Goal: Task Accomplishment & Management: Use online tool/utility

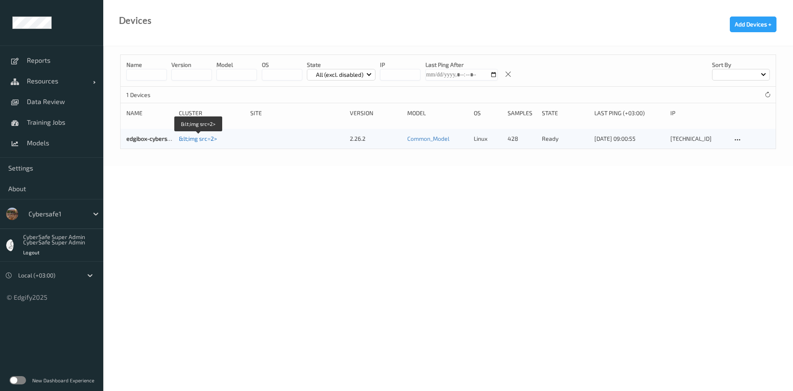
click at [204, 140] on link "&lt;img src=2>" at bounding box center [198, 138] width 38 height 7
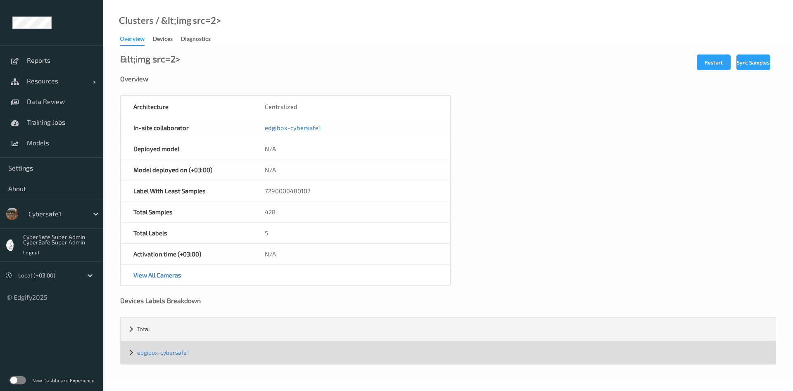
click at [133, 355] on div "edgibox-cybersafe1" at bounding box center [448, 352] width 655 height 23
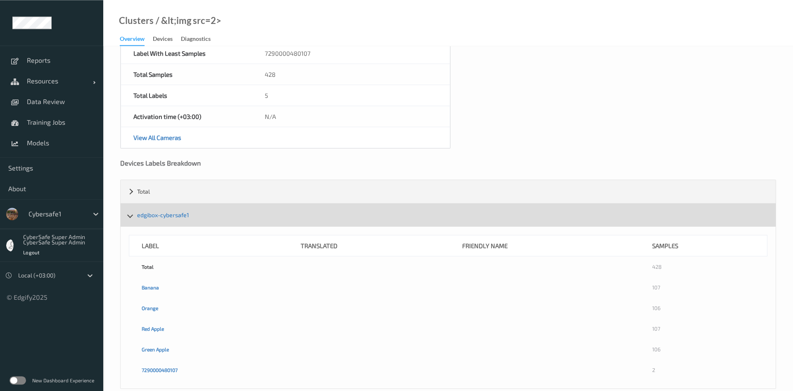
scroll to position [152, 0]
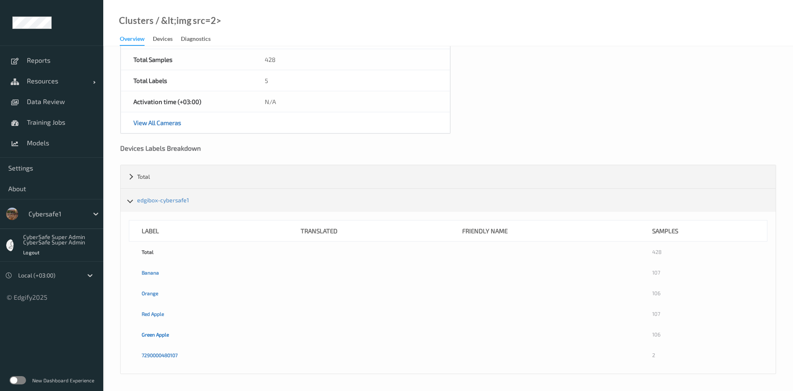
click at [158, 334] on link "Green Apple" at bounding box center [155, 335] width 27 height 6
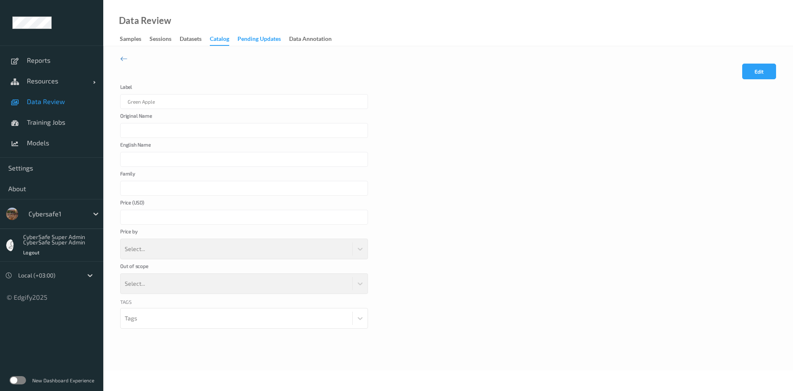
click at [256, 40] on div "Pending Updates" at bounding box center [258, 40] width 43 height 10
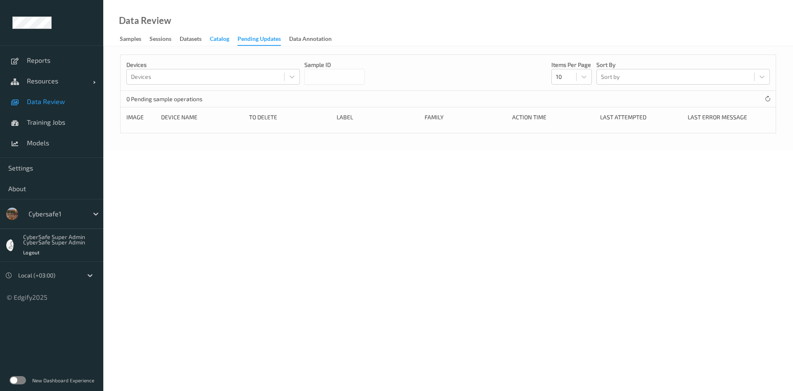
click at [223, 41] on div "Catalog" at bounding box center [219, 40] width 19 height 10
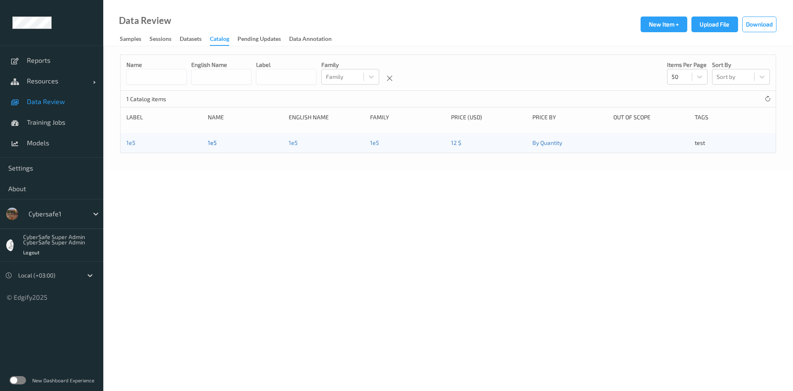
click at [214, 146] on link "1e5" at bounding box center [212, 142] width 9 height 7
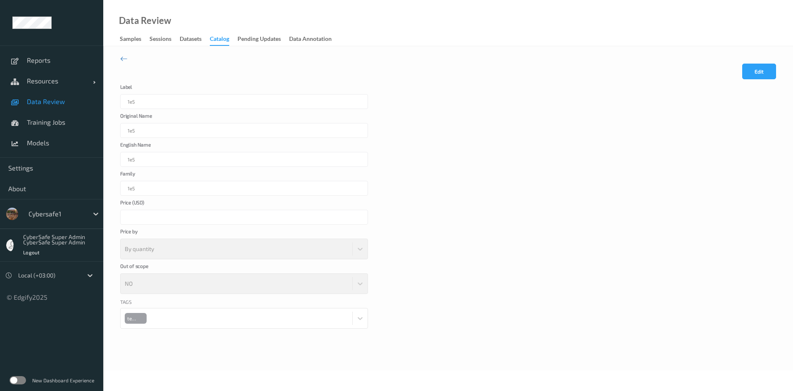
click at [359, 322] on div "Tags test" at bounding box center [244, 323] width 248 height 51
click at [332, 321] on div "Tags test" at bounding box center [244, 323] width 248 height 51
drag, startPoint x: 231, startPoint y: 317, endPoint x: 208, endPoint y: 318, distance: 22.7
click at [230, 317] on div "Tags test" at bounding box center [244, 323] width 248 height 51
click at [208, 318] on div "Tags test" at bounding box center [244, 323] width 248 height 51
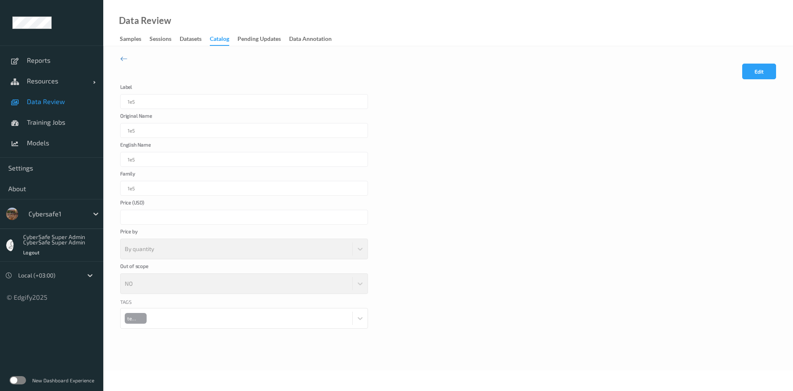
click at [201, 319] on div "Tags test" at bounding box center [244, 323] width 248 height 51
click at [766, 73] on button "Edit" at bounding box center [759, 72] width 34 height 16
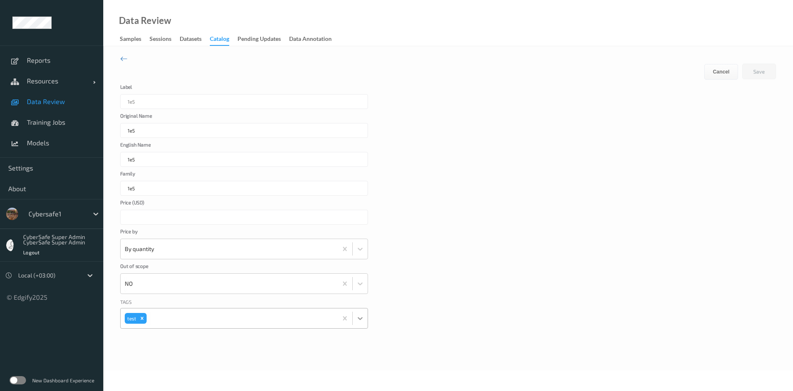
click at [362, 322] on icon at bounding box center [360, 318] width 8 height 8
click at [497, 304] on div "Tags test" at bounding box center [448, 323] width 656 height 51
click at [130, 40] on div "Samples" at bounding box center [130, 40] width 21 height 10
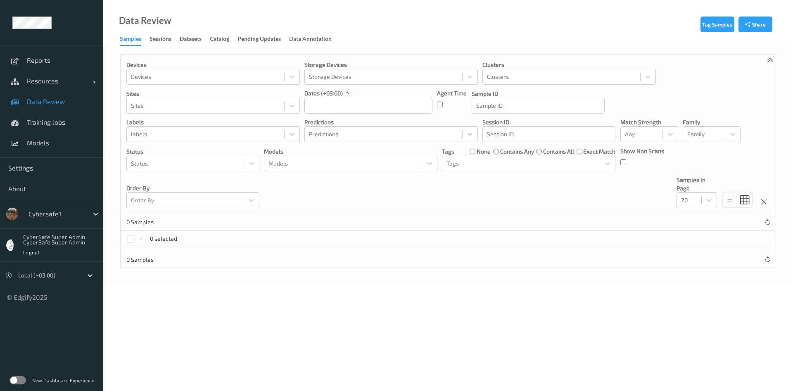
click at [351, 92] on div at bounding box center [348, 93] width 6 height 6
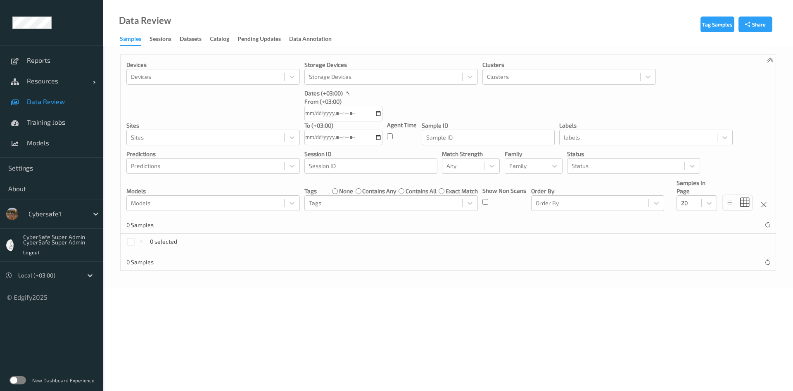
click at [378, 118] on input "datetime-local" at bounding box center [343, 114] width 78 height 16
click at [341, 116] on input "datetime-local" at bounding box center [343, 114] width 78 height 16
click at [328, 114] on input "datetime-local" at bounding box center [343, 114] width 78 height 16
click at [373, 116] on input "datetime-local" at bounding box center [343, 114] width 78 height 16
click at [375, 112] on input "datetime-local" at bounding box center [343, 114] width 78 height 16
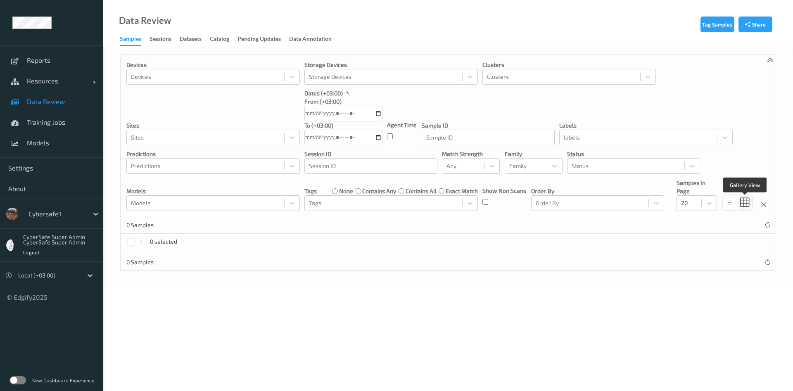
click at [742, 204] on icon at bounding box center [744, 202] width 9 height 9
click at [730, 204] on icon at bounding box center [729, 202] width 7 height 7
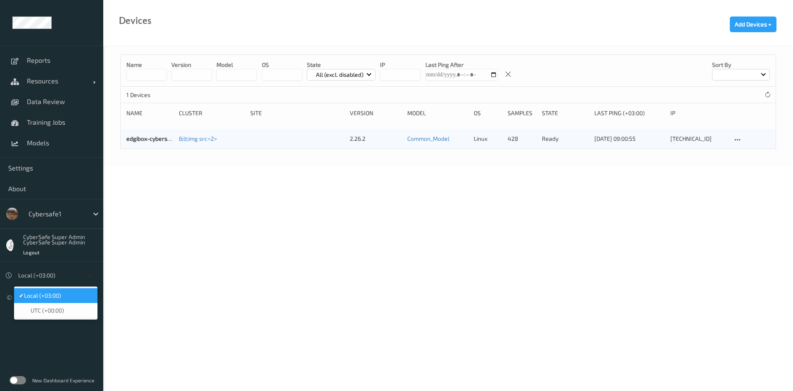
click at [90, 275] on icon at bounding box center [90, 275] width 8 height 8
click at [136, 270] on body "Reports Resources Devices Clusters Sites Data Review Training Jobs Models Setti…" at bounding box center [396, 195] width 793 height 391
click at [758, 78] on div at bounding box center [741, 75] width 58 height 12
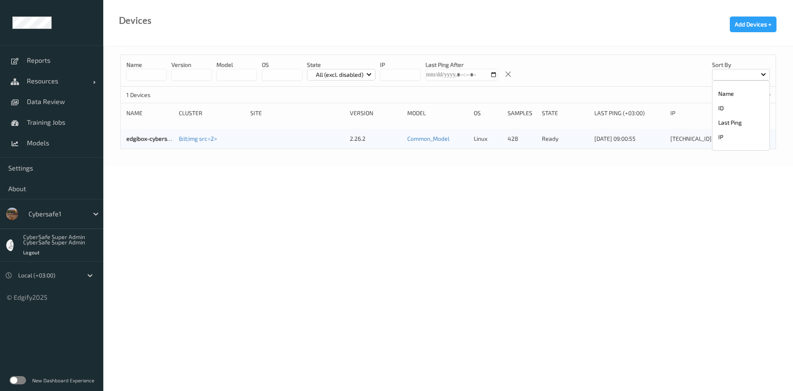
click at [706, 217] on body "Reports Resources Devices Clusters Sites Data Review Training Jobs Models Setti…" at bounding box center [396, 195] width 793 height 391
click at [34, 143] on span "Models" at bounding box center [61, 143] width 68 height 8
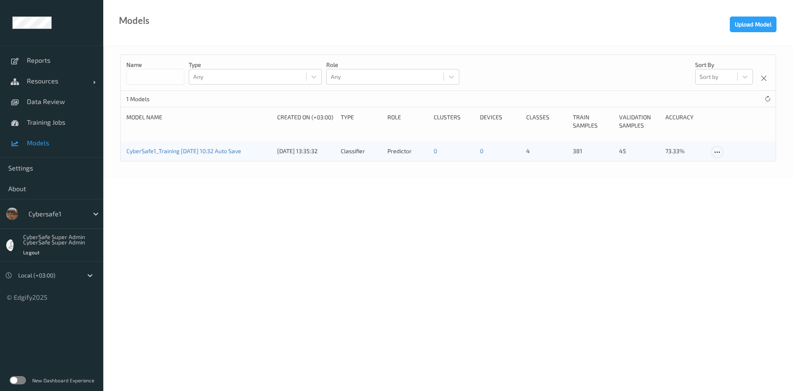
click at [717, 152] on icon at bounding box center [716, 152] width 7 height 7
click at [753, 180] on div "Download model" at bounding box center [745, 181] width 39 height 8
click at [191, 153] on link "CyberSafe1_Training 2025-08-12 10:32 Auto Save" at bounding box center [183, 150] width 115 height 7
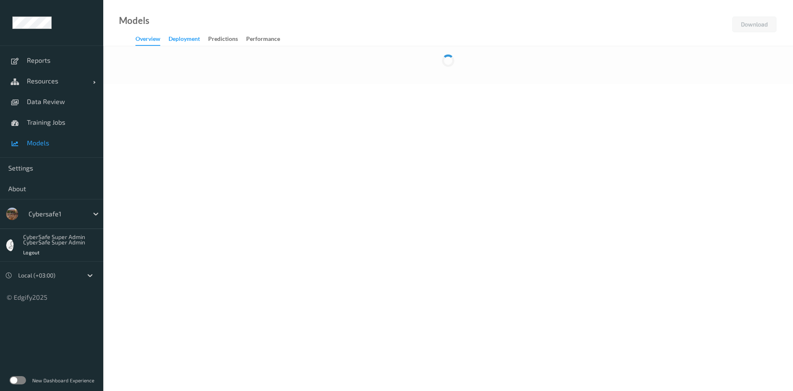
click at [180, 40] on div "Deployment" at bounding box center [183, 40] width 31 height 10
click at [232, 36] on div "Predictions" at bounding box center [223, 40] width 30 height 10
click at [271, 37] on div "Performance" at bounding box center [263, 40] width 34 height 10
click at [226, 40] on div "Predictions" at bounding box center [223, 40] width 30 height 10
click at [173, 41] on div "Deployment" at bounding box center [183, 40] width 31 height 10
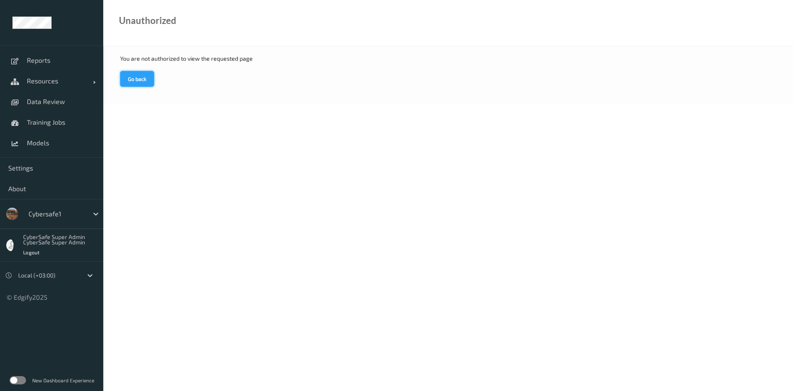
click at [143, 76] on button "Go back" at bounding box center [137, 79] width 34 height 16
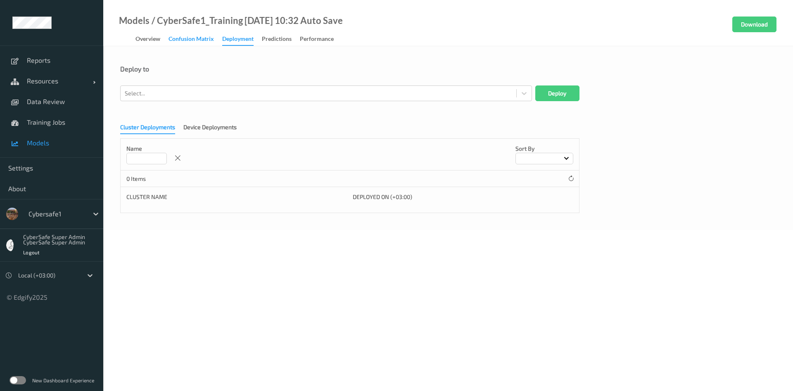
click at [199, 36] on div "Confusion matrix" at bounding box center [190, 40] width 45 height 10
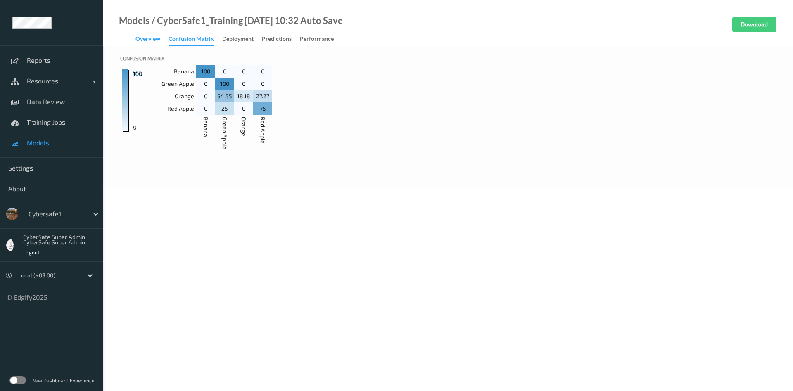
click at [150, 40] on div "Overview" at bounding box center [147, 40] width 25 height 10
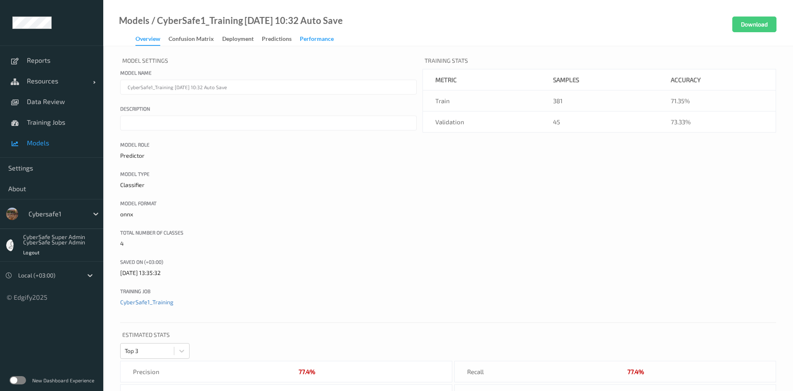
click at [316, 39] on div "Performance" at bounding box center [317, 40] width 34 height 10
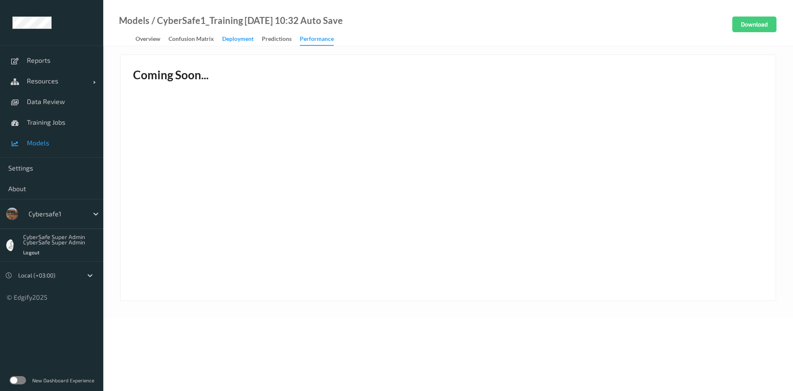
click at [235, 41] on div "Deployment" at bounding box center [237, 40] width 31 height 10
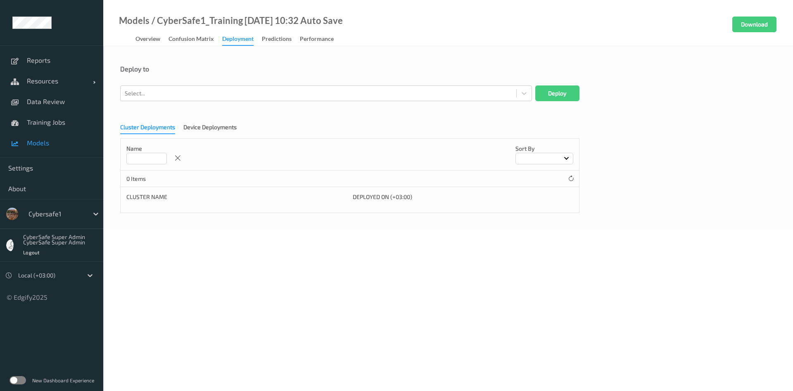
click at [216, 201] on div "Cluster Name" at bounding box center [236, 197] width 220 height 8
click at [197, 39] on div "Confusion matrix" at bounding box center [190, 40] width 45 height 10
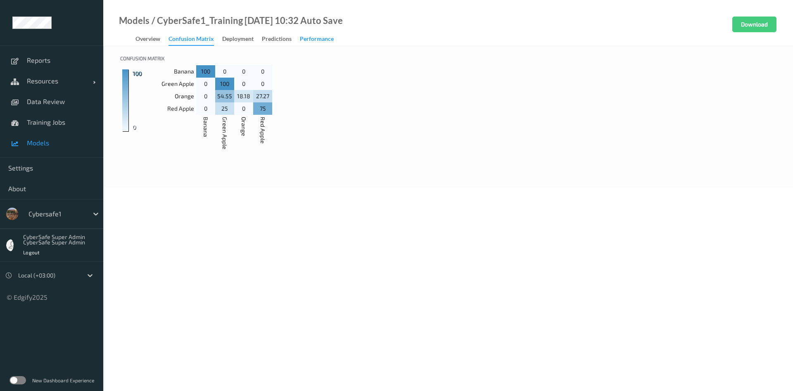
click at [303, 38] on div "Performance" at bounding box center [317, 40] width 34 height 10
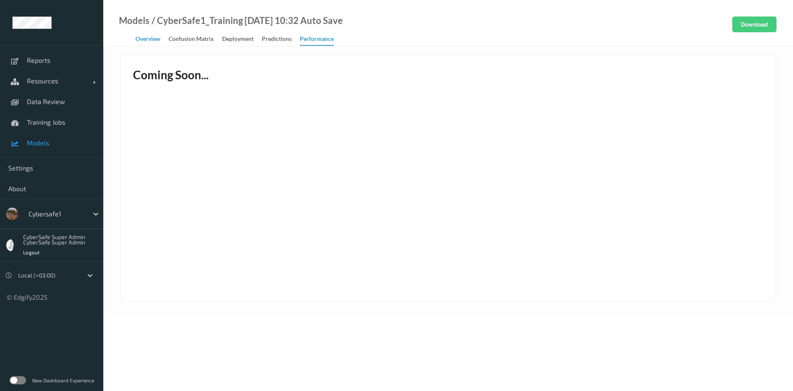
click at [144, 39] on div "Overview" at bounding box center [147, 40] width 25 height 10
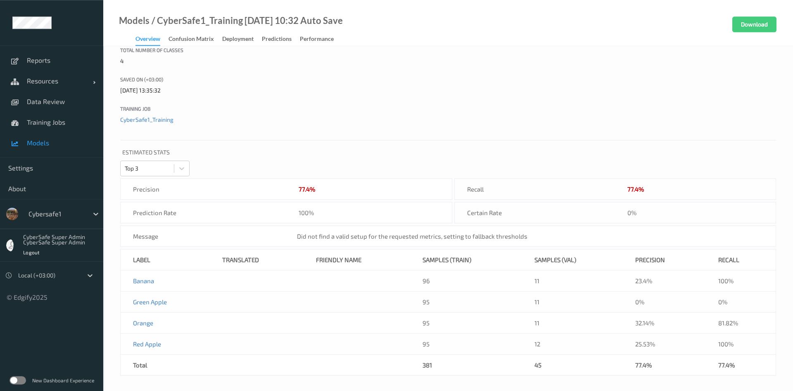
scroll to position [184, 0]
click at [324, 189] on div "< 90%" at bounding box center [325, 187] width 17 height 8
click at [310, 189] on div "77.4%" at bounding box center [306, 187] width 17 height 8
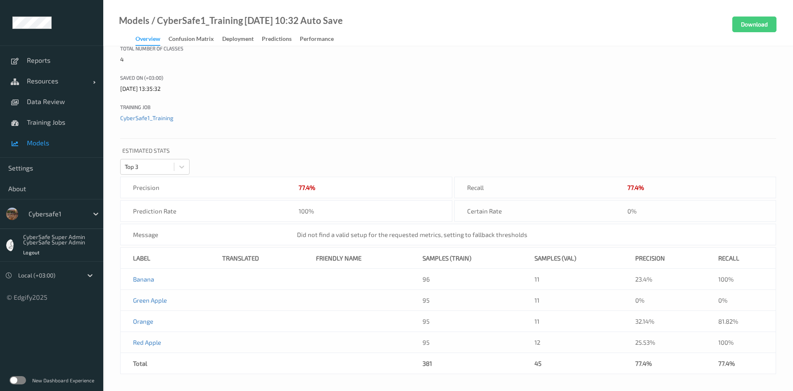
click at [287, 194] on div "77.4% < 90%" at bounding box center [369, 187] width 166 height 21
click at [316, 216] on div "100%" at bounding box center [369, 211] width 166 height 21
click at [311, 212] on div "100%" at bounding box center [369, 211] width 166 height 21
click at [633, 211] on div "0%" at bounding box center [695, 211] width 161 height 21
drag, startPoint x: 650, startPoint y: 369, endPoint x: 626, endPoint y: 363, distance: 24.9
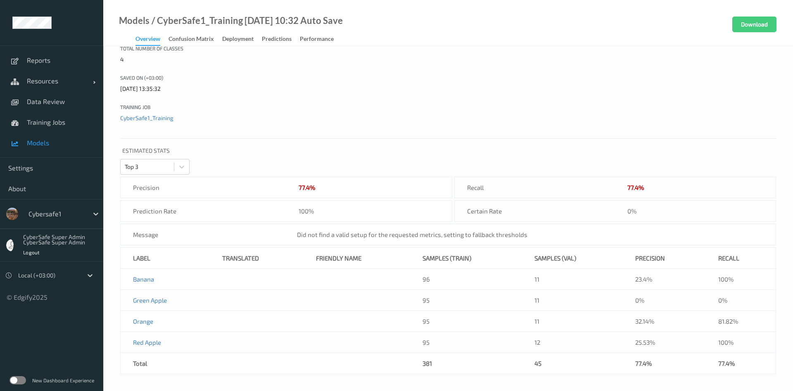
click at [650, 369] on td "77.4%" at bounding box center [664, 363] width 83 height 21
drag, startPoint x: 626, startPoint y: 363, endPoint x: 581, endPoint y: 367, distance: 45.2
click at [594, 367] on tr "Total 381 45 77.4% 77.4%" at bounding box center [448, 363] width 655 height 21
click at [481, 371] on tr "Total 381 45 77.4% 77.4%" at bounding box center [448, 363] width 655 height 21
drag, startPoint x: 429, startPoint y: 377, endPoint x: 397, endPoint y: 376, distance: 31.4
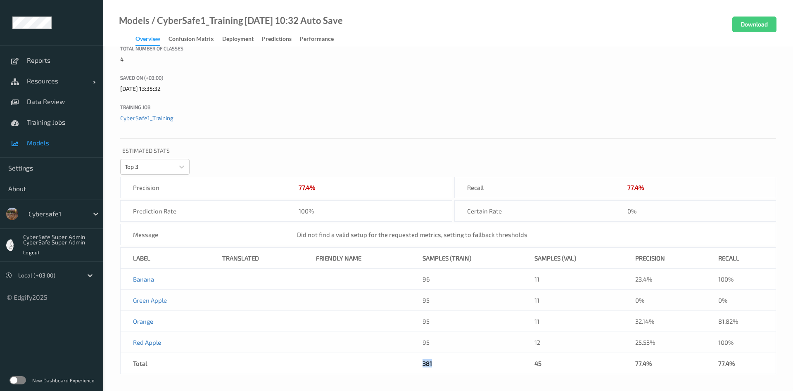
click at [410, 379] on div "Model Settings Model name CyberSafe1_Training 2025-08-12 10:32 Auto Save Descri…" at bounding box center [447, 126] width 689 height 529
drag, startPoint x: 397, startPoint y: 376, endPoint x: 363, endPoint y: 365, distance: 35.5
click at [388, 376] on div "Model Settings Model name CyberSafe1_Training 2025-08-12 10:32 Auto Save Descri…" at bounding box center [447, 126] width 689 height 529
drag, startPoint x: 332, startPoint y: 364, endPoint x: 144, endPoint y: 360, distance: 188.3
click at [154, 360] on tr "Total 381 45 77.4% 77.4%" at bounding box center [448, 363] width 655 height 21
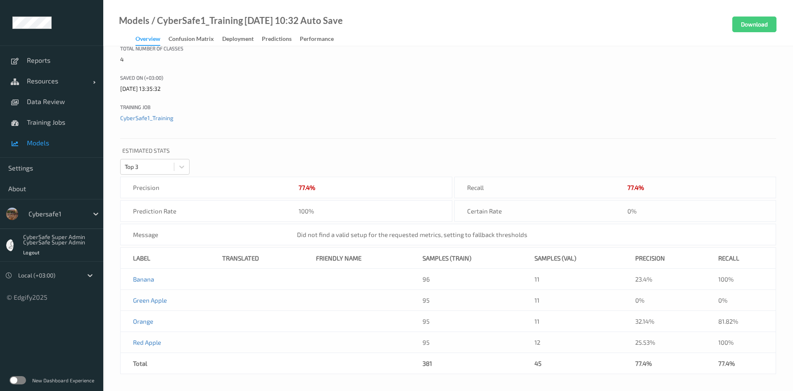
click at [144, 360] on td "Total" at bounding box center [166, 363] width 90 height 21
click at [145, 343] on link "Red Apple" at bounding box center [147, 342] width 28 height 7
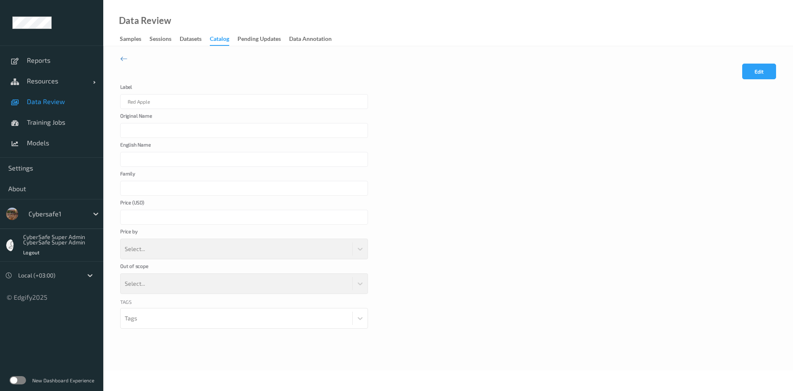
click at [360, 317] on div "Tags Tags" at bounding box center [244, 323] width 248 height 51
click at [301, 321] on div "Tags Tags" at bounding box center [244, 323] width 248 height 51
click at [270, 325] on div "Tags Tags" at bounding box center [244, 323] width 248 height 51
click at [361, 287] on div "Select..." at bounding box center [244, 283] width 248 height 21
drag, startPoint x: 292, startPoint y: 287, endPoint x: 225, endPoint y: 277, distance: 67.3
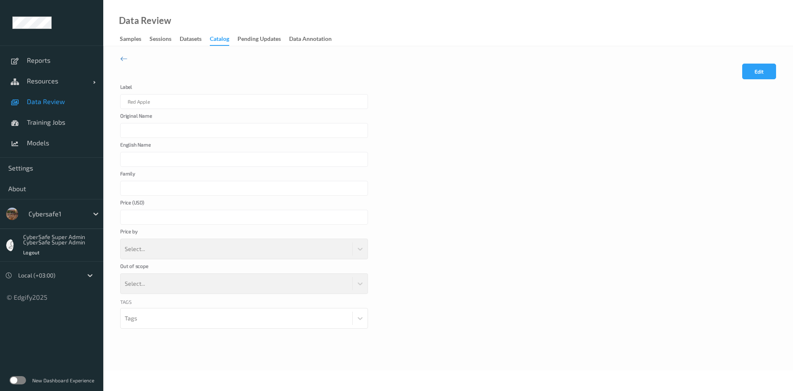
click at [284, 289] on div "Select..." at bounding box center [244, 283] width 248 height 21
click at [204, 244] on div "Select..." at bounding box center [244, 249] width 248 height 21
drag, startPoint x: 209, startPoint y: 237, endPoint x: 237, endPoint y: 223, distance: 31.0
click at [225, 230] on div "Price by Select..." at bounding box center [244, 244] width 248 height 31
drag, startPoint x: 312, startPoint y: 199, endPoint x: 341, endPoint y: 210, distance: 31.1
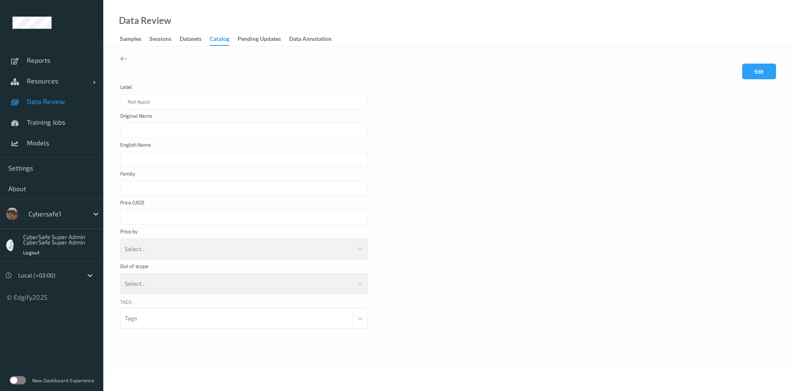
click at [313, 199] on form "Cancel Edit Save Label Red Apple Original Name English Name Family Price ( USD …" at bounding box center [448, 207] width 656 height 286
drag, startPoint x: 341, startPoint y: 210, endPoint x: 346, endPoint y: 220, distance: 11.8
click at [343, 216] on div at bounding box center [244, 217] width 248 height 15
click at [346, 220] on div at bounding box center [244, 217] width 248 height 15
click at [47, 66] on link "Reports" at bounding box center [51, 60] width 103 height 21
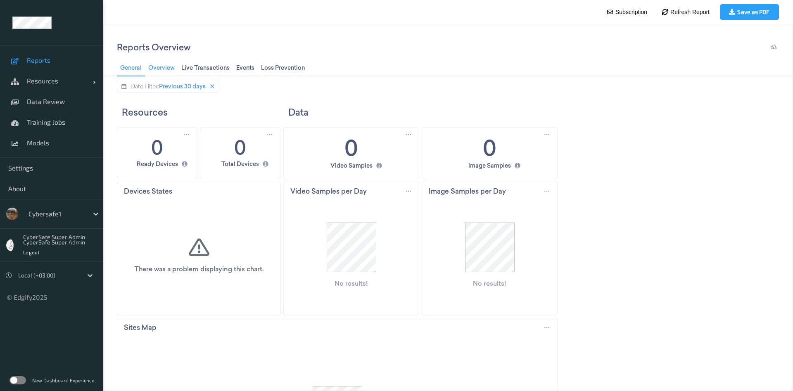
click at [165, 67] on span "Overview Overview" at bounding box center [161, 67] width 31 height 11
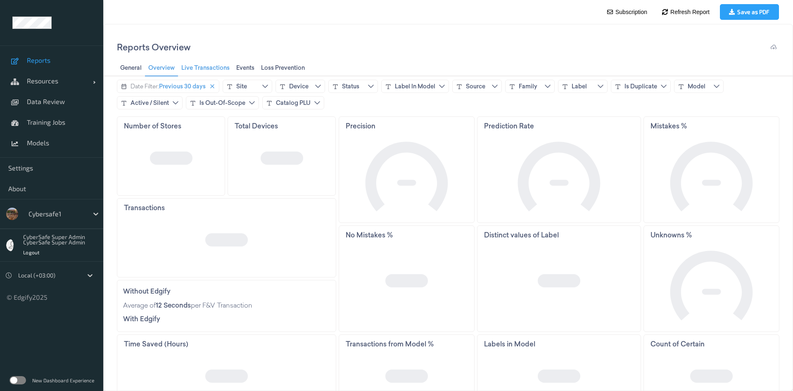
click at [223, 70] on span "Live Transactions Live Transactions" at bounding box center [205, 67] width 53 height 11
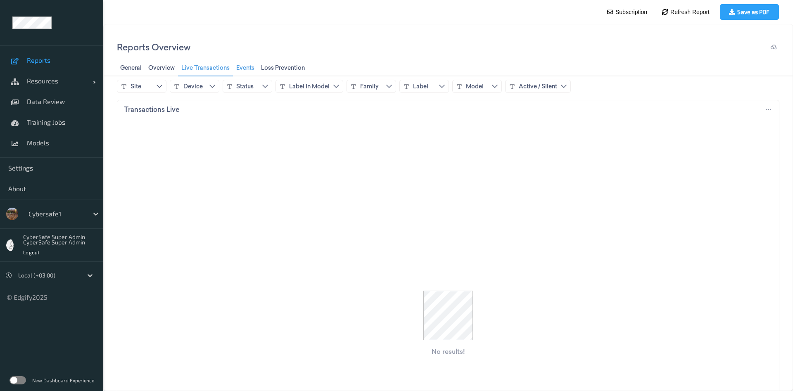
click at [253, 69] on span "Events Events" at bounding box center [245, 67] width 23 height 11
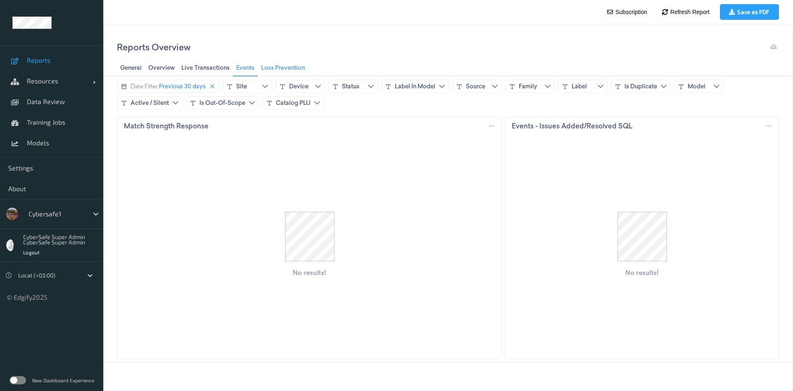
click at [286, 66] on span "Loss Prevention Loss Prevention" at bounding box center [282, 67] width 49 height 11
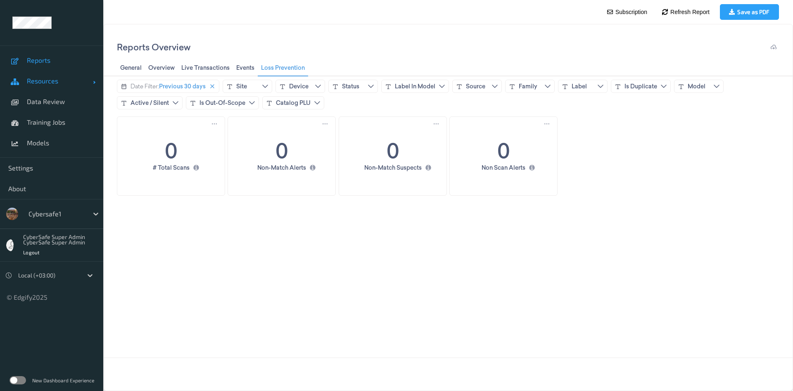
click at [52, 84] on span "Resources" at bounding box center [60, 81] width 66 height 8
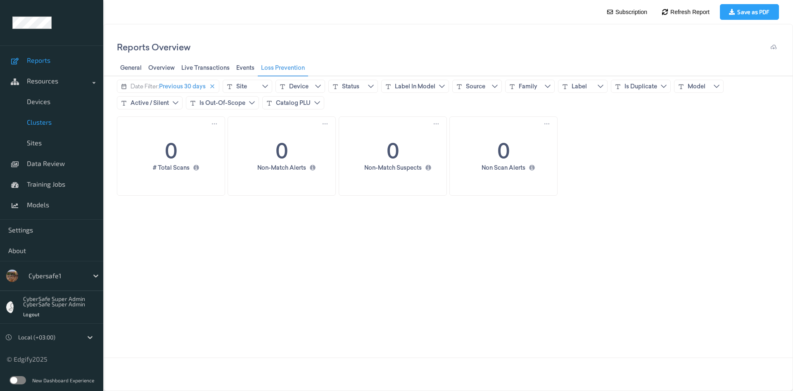
click at [42, 128] on link "Clusters" at bounding box center [51, 122] width 103 height 21
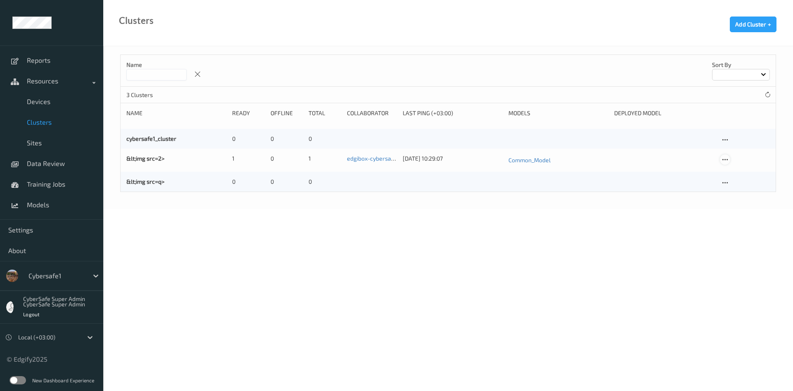
click at [725, 160] on icon at bounding box center [724, 159] width 7 height 7
click at [353, 161] on link "edgibox-cybersafe1" at bounding box center [373, 158] width 52 height 7
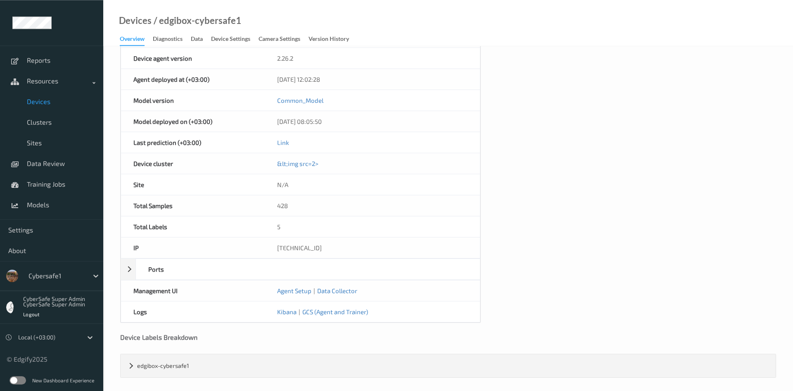
scroll to position [306, 0]
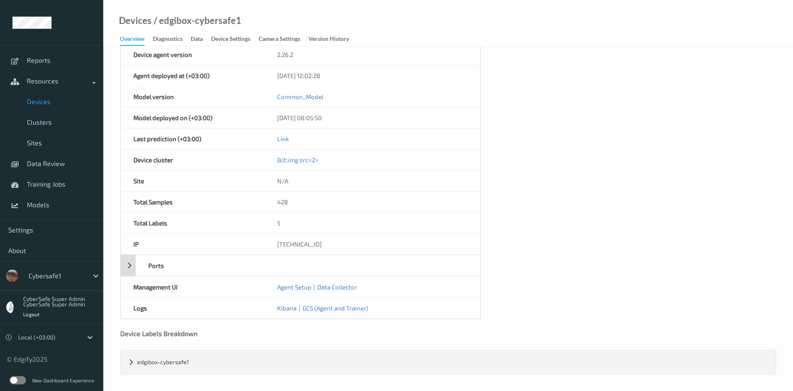
click at [125, 267] on div "Ports" at bounding box center [301, 265] width 360 height 21
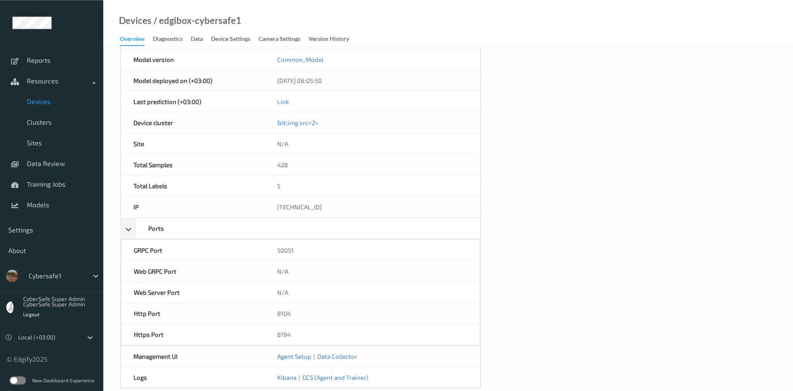
scroll to position [390, 0]
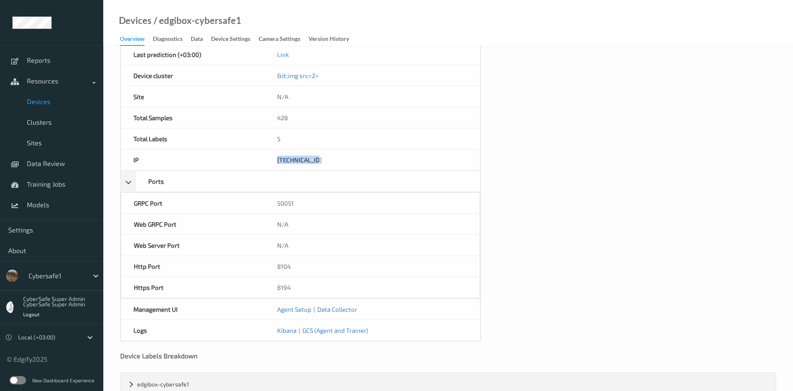
drag, startPoint x: 316, startPoint y: 160, endPoint x: 257, endPoint y: 156, distance: 59.1
click at [265, 156] on div "35.221.30.181" at bounding box center [373, 159] width 216 height 21
copy div "35.221.30.181"
drag, startPoint x: 275, startPoint y: 289, endPoint x: 295, endPoint y: 289, distance: 20.2
click at [295, 289] on div "8194" at bounding box center [372, 287] width 215 height 21
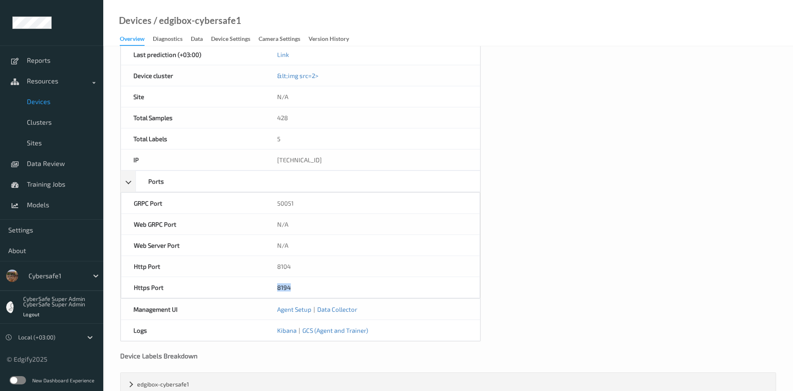
copy div "8194"
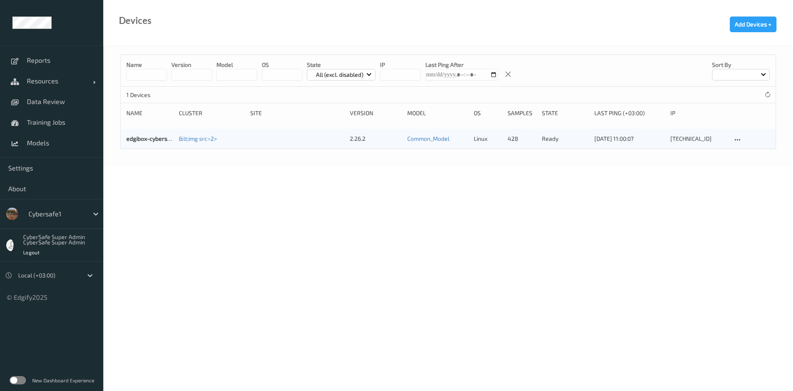
click at [17, 381] on label at bounding box center [17, 380] width 17 height 8
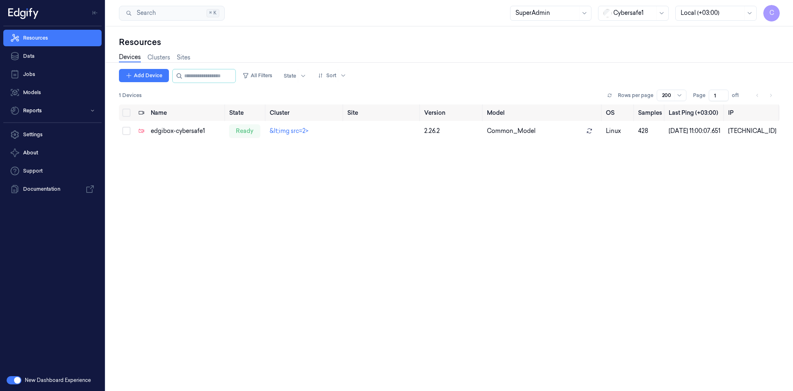
click at [279, 246] on div "Name State Cluster Site Version Model OS Samples Last Ping (+03:00) IP edgibox-…" at bounding box center [449, 244] width 661 height 280
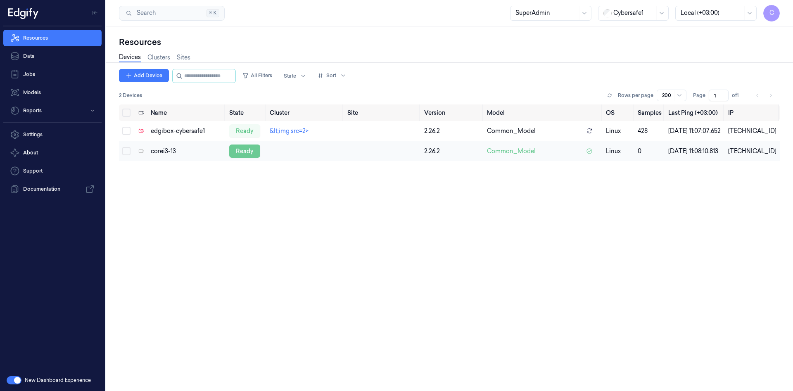
click at [255, 158] on div "ready" at bounding box center [244, 150] width 31 height 13
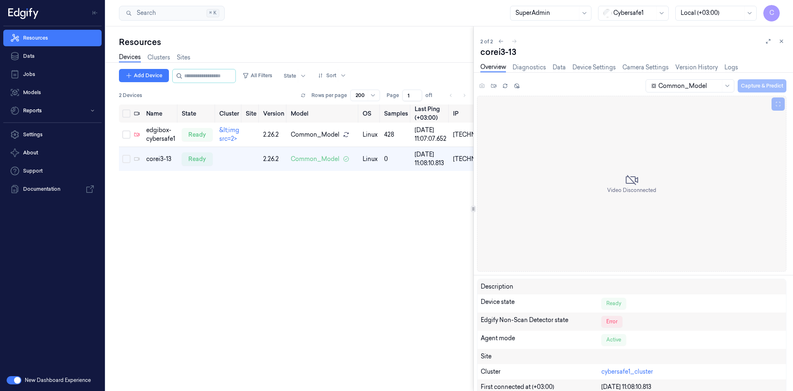
click at [472, 212] on div at bounding box center [473, 209] width 5 height 7
click at [652, 65] on link "Camera Settings" at bounding box center [645, 67] width 46 height 9
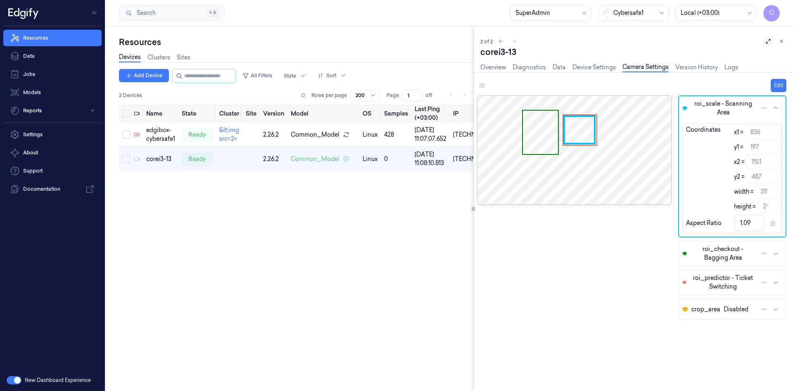
click at [767, 41] on icon at bounding box center [768, 41] width 6 height 6
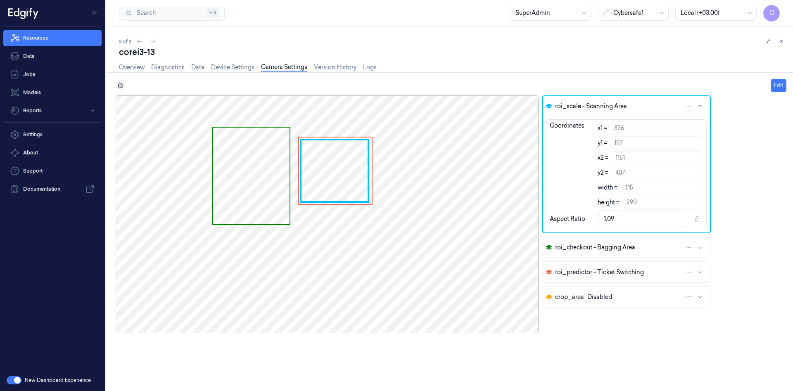
click at [120, 85] on icon at bounding box center [121, 86] width 6 height 6
click at [130, 66] on link "Overview" at bounding box center [132, 67] width 26 height 9
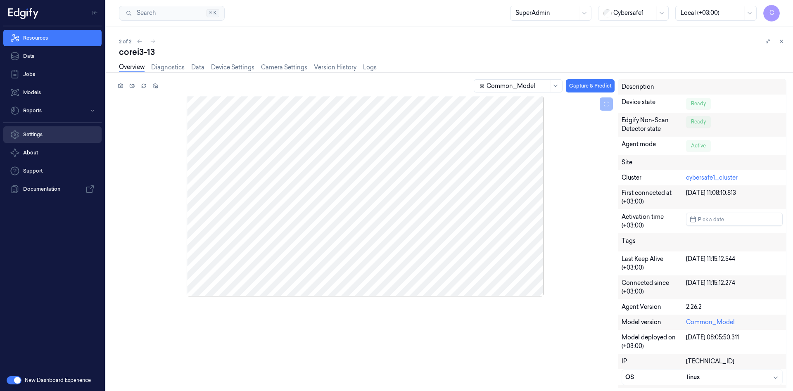
click at [38, 137] on link "Settings" at bounding box center [52, 134] width 98 height 17
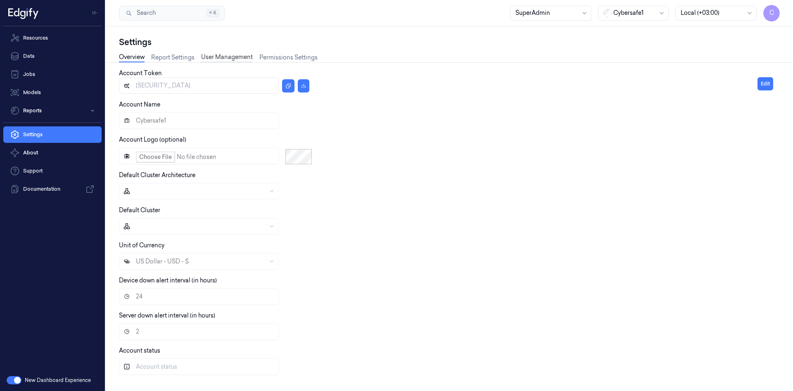
click at [226, 58] on link "User Management" at bounding box center [227, 57] width 52 height 9
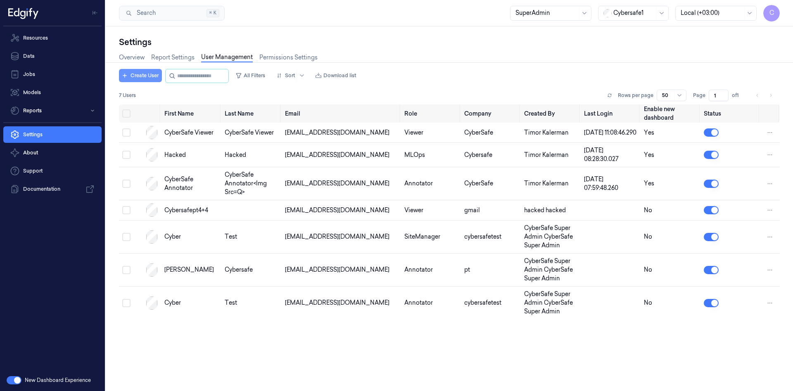
click at [140, 73] on button "Create User" at bounding box center [140, 75] width 43 height 13
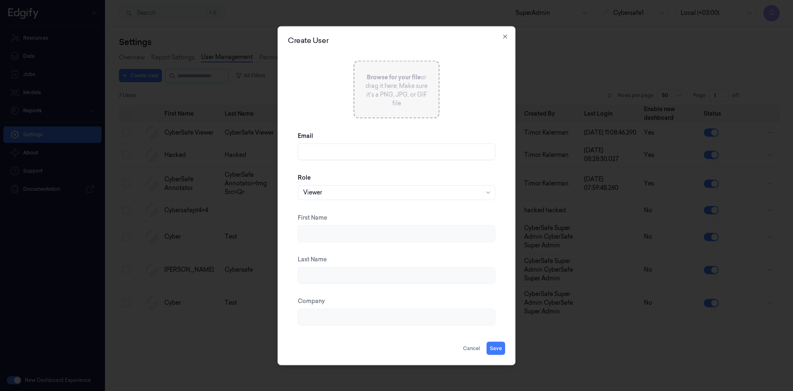
click at [373, 190] on div at bounding box center [392, 192] width 178 height 9
click at [509, 36] on div "Create User Browse for your file or drag it here; Make sure it's a PNG, JPG, or…" at bounding box center [396, 195] width 238 height 339
click at [504, 36] on icon "button" at bounding box center [505, 36] width 7 height 7
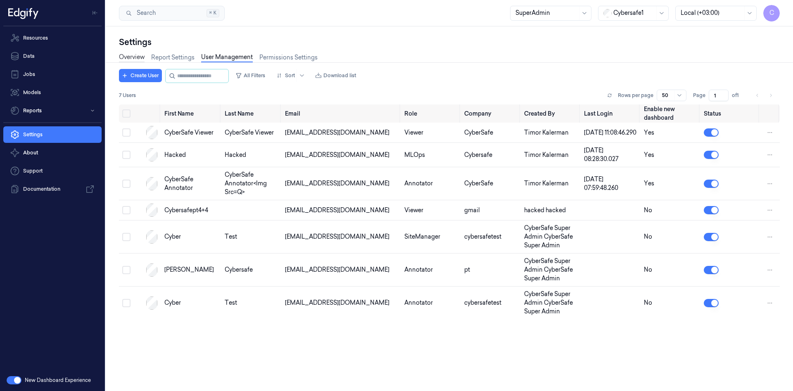
click at [131, 57] on link "Overview" at bounding box center [132, 57] width 26 height 9
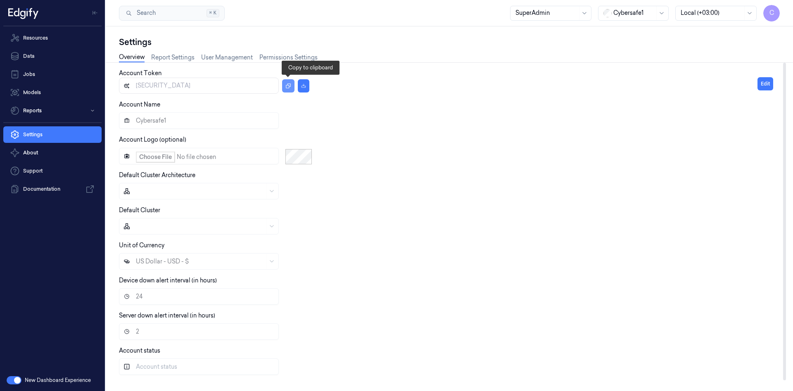
click at [287, 88] on icon "button" at bounding box center [288, 86] width 6 height 6
click at [30, 40] on link "Resources" at bounding box center [52, 38] width 98 height 17
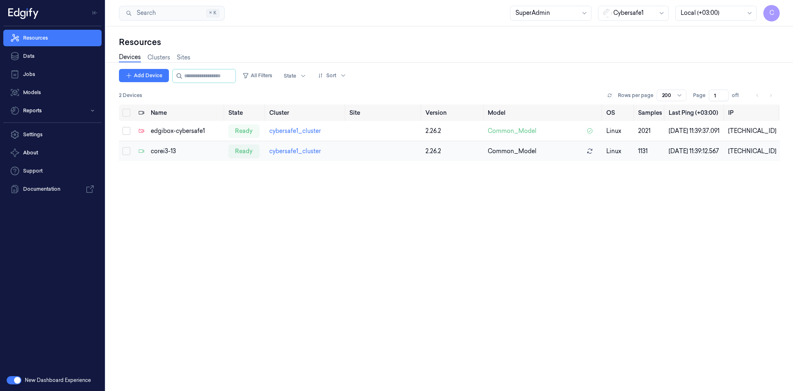
click at [312, 161] on td "cybersafe1_cluster" at bounding box center [306, 151] width 80 height 20
click at [303, 155] on link "cybersafe1_cluster" at bounding box center [295, 150] width 52 height 7
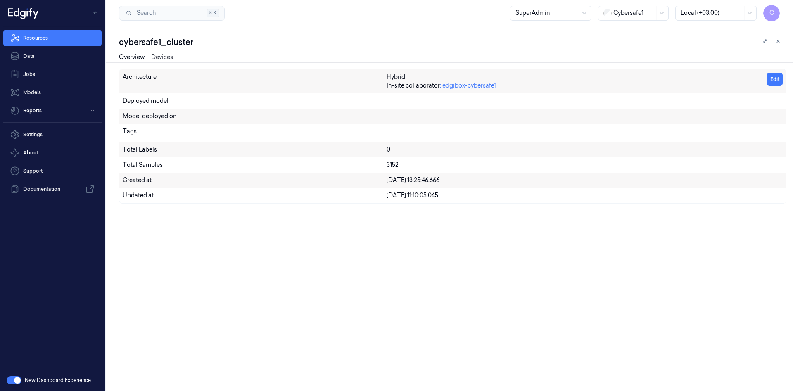
click at [157, 57] on link "Devices" at bounding box center [162, 57] width 22 height 9
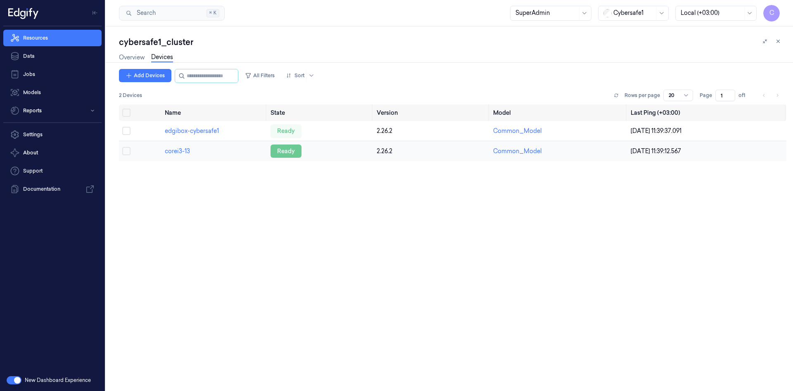
click at [281, 150] on div "ready" at bounding box center [285, 150] width 31 height 13
click at [178, 150] on link "corei3-13" at bounding box center [177, 150] width 25 height 7
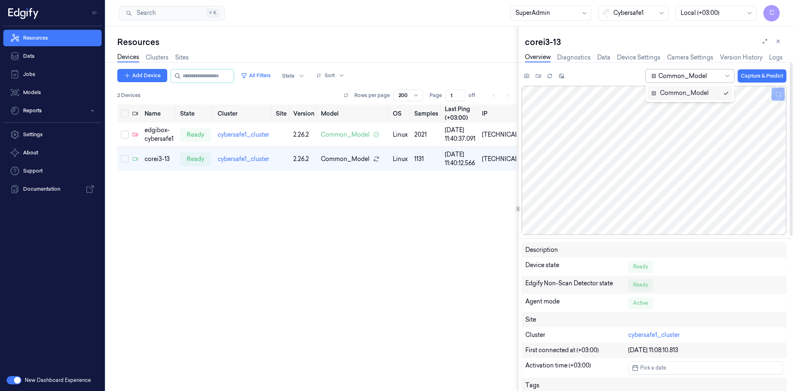
click at [710, 78] on div at bounding box center [689, 76] width 62 height 9
click at [549, 78] on icon at bounding box center [550, 76] width 6 height 6
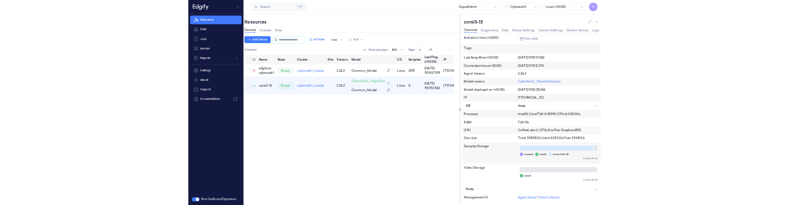
scroll to position [0, 13]
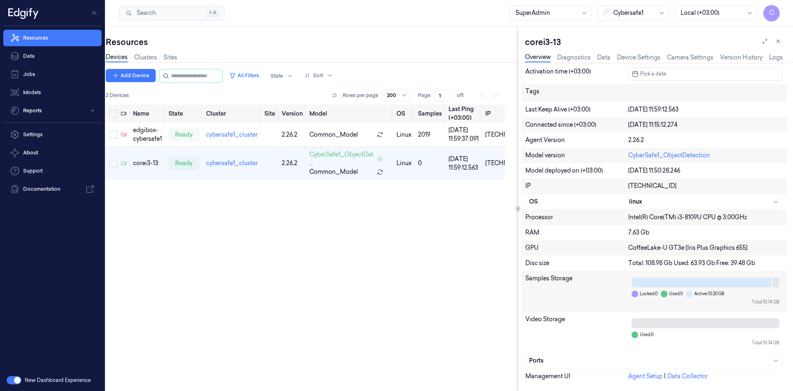
click at [348, 274] on div "Name State Cluster Site Version Model OS Samples Last Ping (+03:00) IP edgibox-…" at bounding box center [305, 244] width 399 height 280
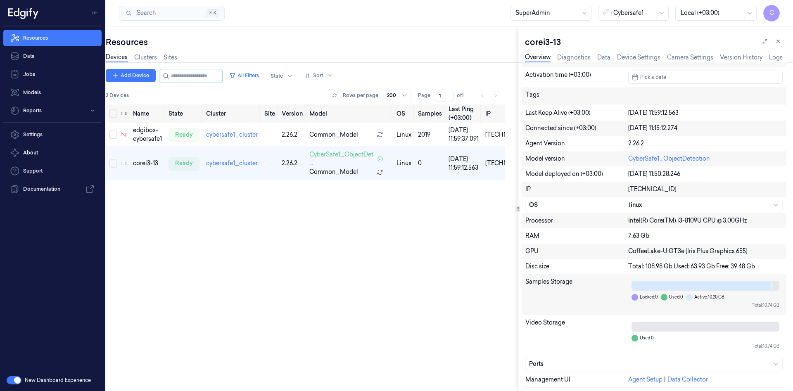
scroll to position [292, 0]
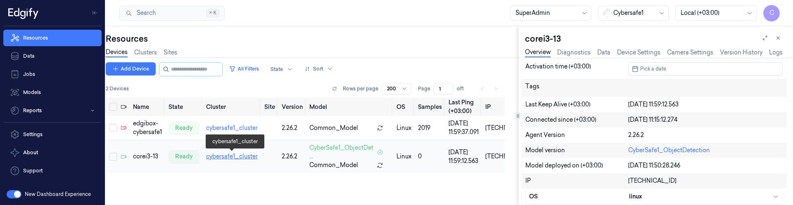
click at [234, 157] on link "cybersafe1_cluster" at bounding box center [232, 156] width 52 height 7
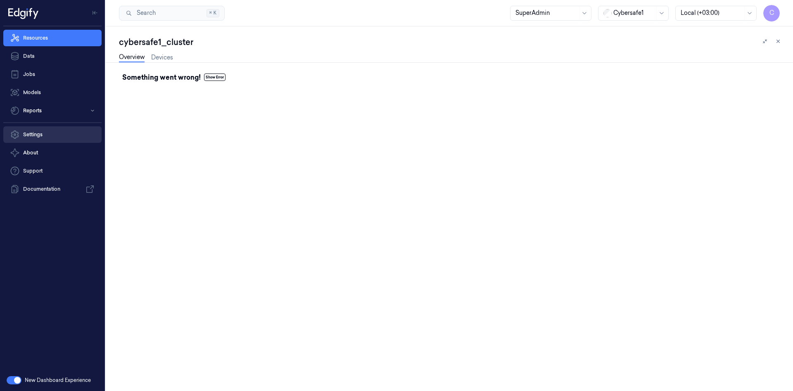
click at [52, 134] on link "Settings" at bounding box center [52, 134] width 98 height 17
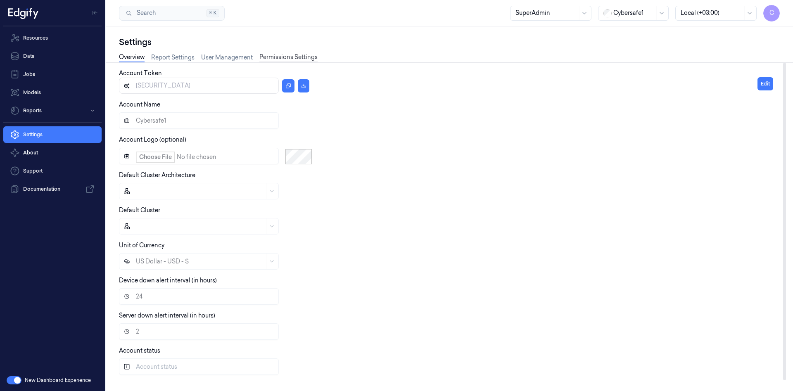
click at [276, 58] on link "Permissions Settings" at bounding box center [288, 57] width 58 height 9
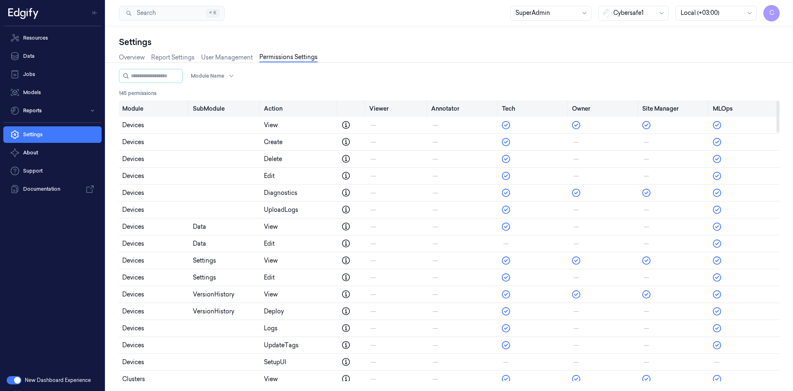
click at [424, 113] on tr "Module SubModule Action Viewer Annotator Tech Owner Site Manager MLOps" at bounding box center [449, 108] width 661 height 17
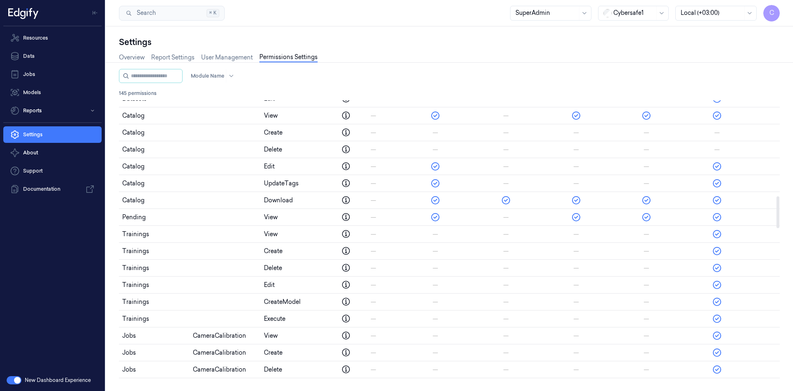
scroll to position [847, 0]
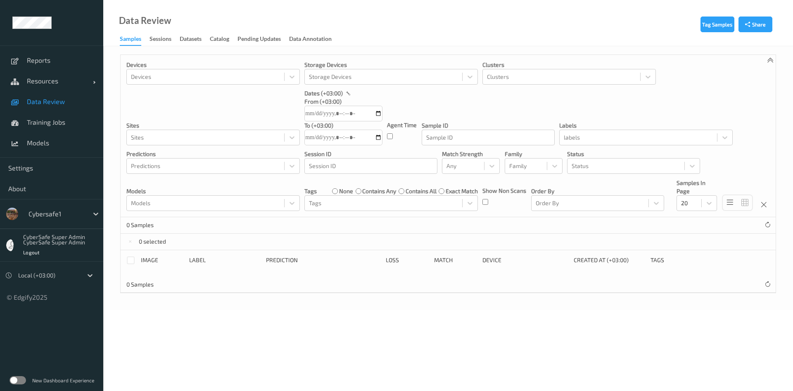
click at [17, 382] on label at bounding box center [17, 380] width 17 height 8
click at [18, 376] on div "New Dashboard Experience" at bounding box center [51, 379] width 103 height 21
click at [12, 379] on label at bounding box center [17, 380] width 17 height 8
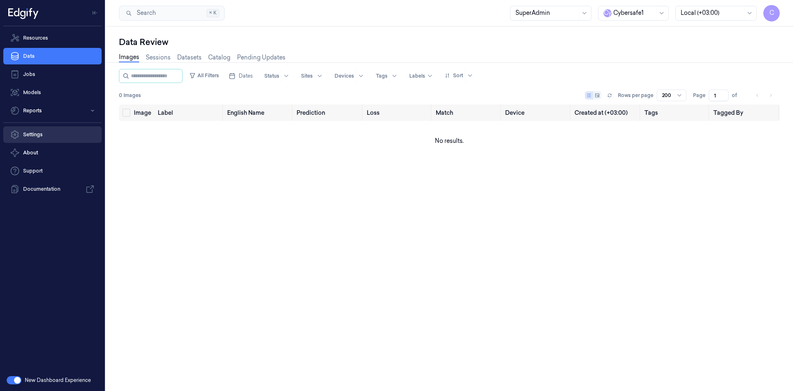
click at [51, 135] on link "Settings" at bounding box center [52, 134] width 98 height 17
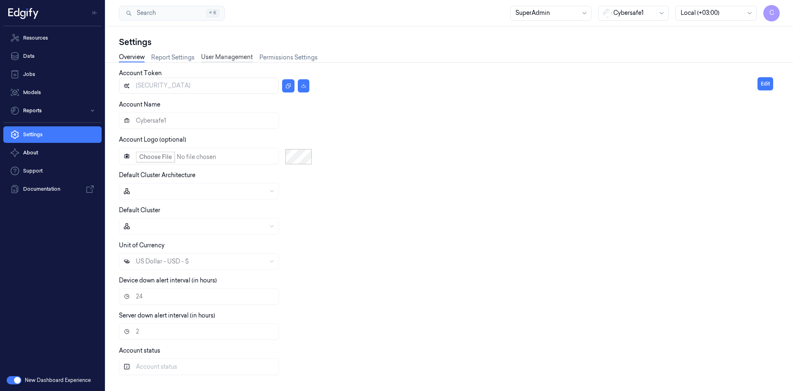
click at [231, 57] on link "User Management" at bounding box center [227, 57] width 52 height 9
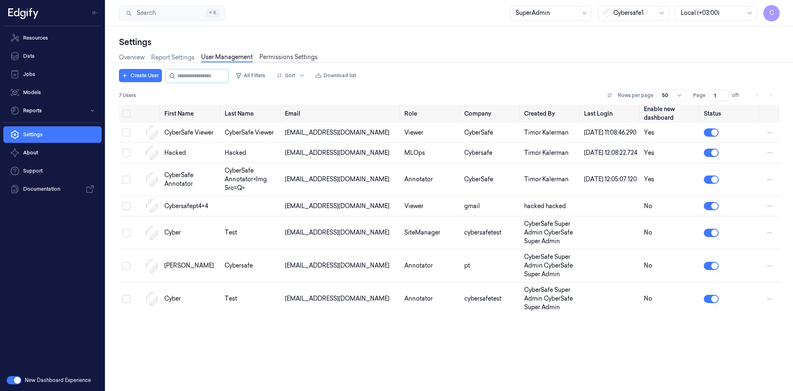
click at [296, 58] on link "Permissions Settings" at bounding box center [288, 57] width 58 height 9
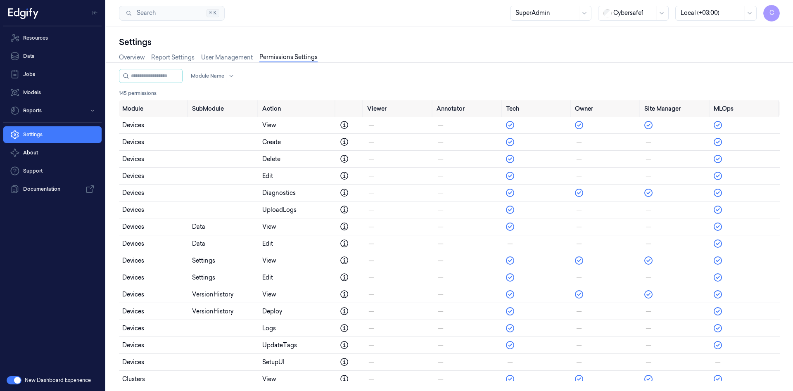
click at [19, 380] on button "button" at bounding box center [14, 380] width 15 height 8
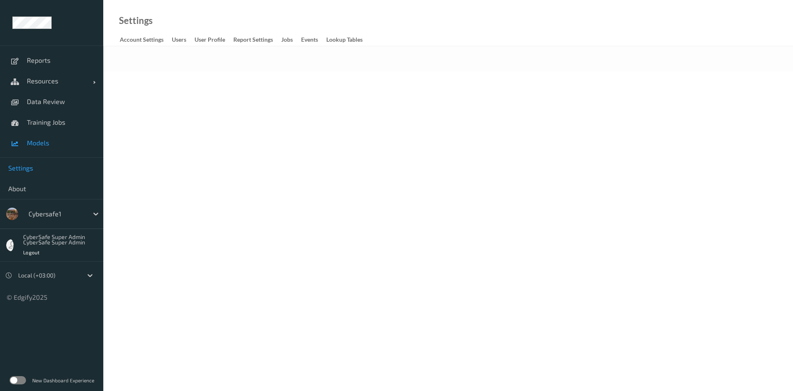
click at [47, 144] on span "Models" at bounding box center [61, 143] width 68 height 8
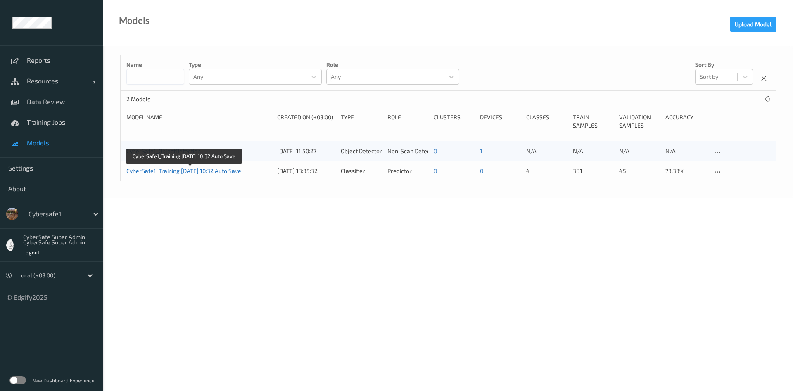
click at [180, 172] on link "CyberSafe1_Training [DATE] 10:32 Auto Save" at bounding box center [183, 170] width 115 height 7
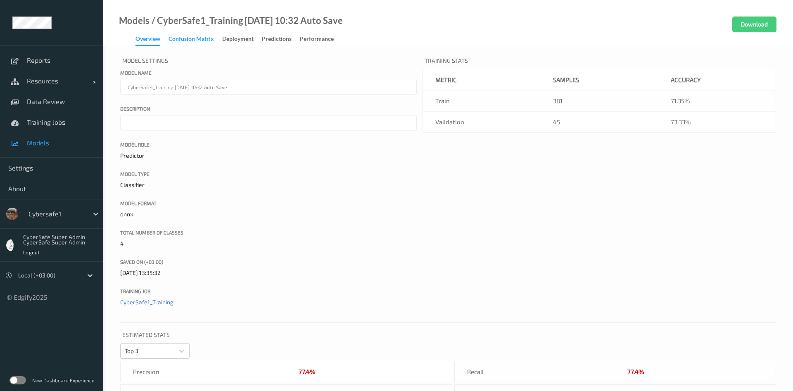
click at [196, 36] on div "Confusion matrix" at bounding box center [190, 40] width 45 height 10
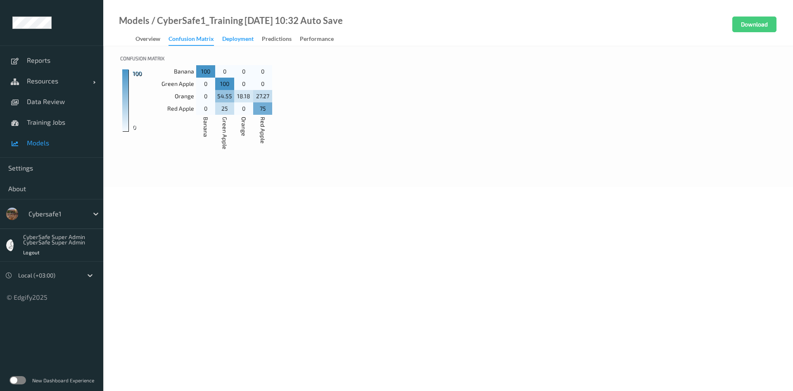
click at [244, 38] on div "Deployment" at bounding box center [237, 40] width 31 height 10
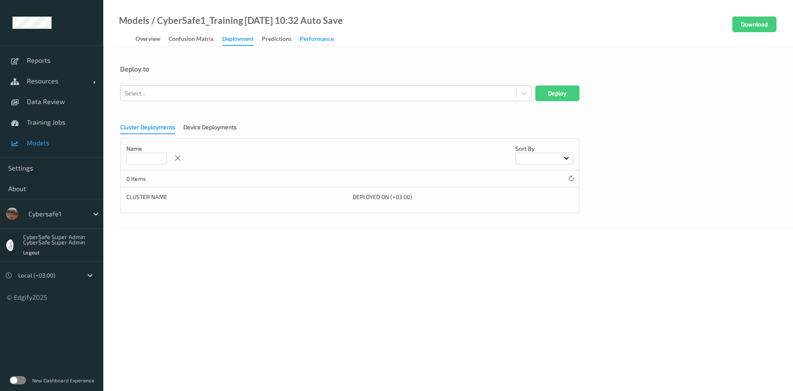
click at [308, 39] on div "Performance" at bounding box center [317, 40] width 34 height 10
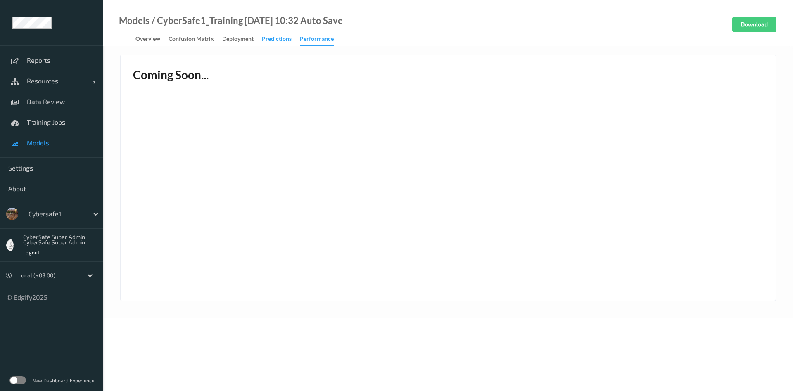
click at [269, 37] on div "Predictions" at bounding box center [277, 40] width 30 height 10
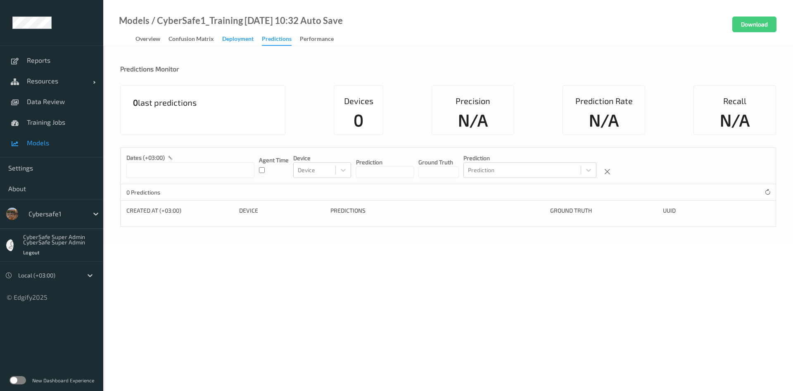
click at [237, 38] on div "Deployment" at bounding box center [237, 40] width 31 height 10
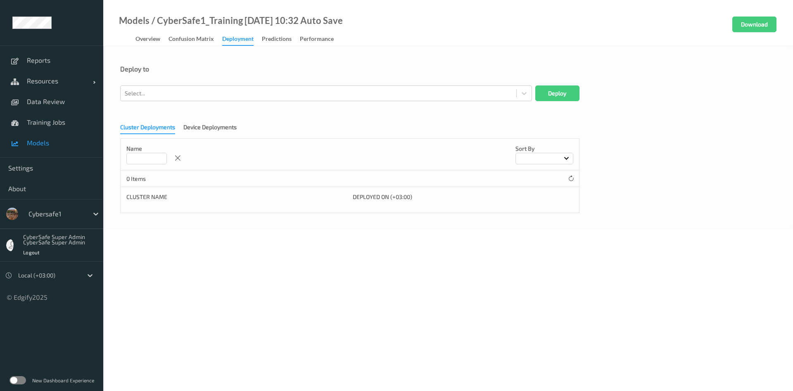
click at [11, 380] on label at bounding box center [17, 380] width 17 height 8
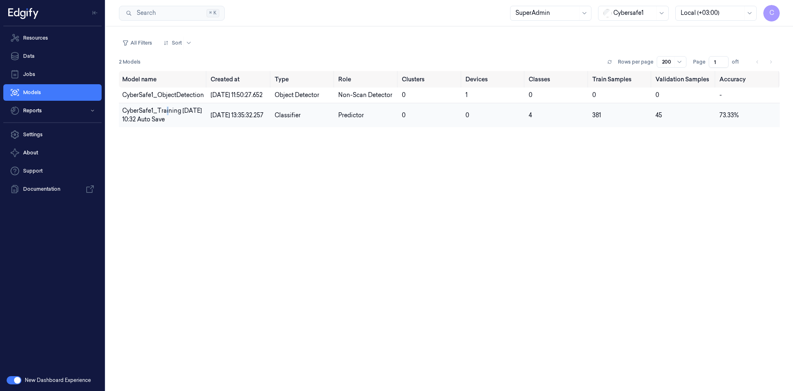
click at [168, 123] on span "CyberSafe1_Training [DATE] 10:32 Auto Save" at bounding box center [162, 115] width 80 height 16
click at [168, 123] on span "CyberSafe1_Training 2025-08-12 10:32 Auto Save" at bounding box center [162, 115] width 80 height 16
click at [187, 123] on span "CyberSafe1_Training 2025-08-12 10:32 Auto Save" at bounding box center [162, 115] width 80 height 16
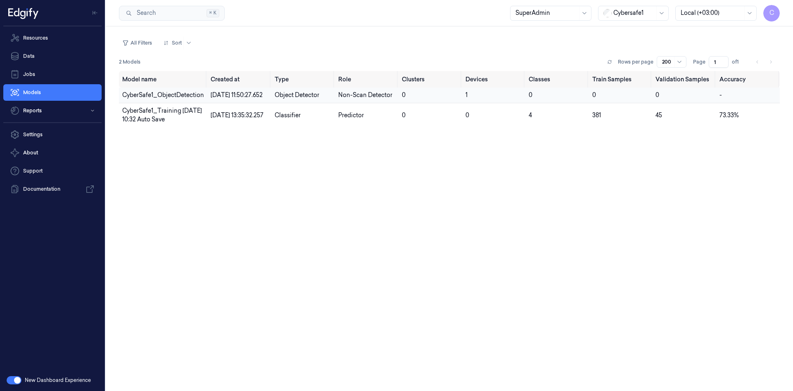
drag, startPoint x: 189, startPoint y: 104, endPoint x: 193, endPoint y: 100, distance: 6.1
click at [193, 100] on td "CyberSafe1_ObjectDetection" at bounding box center [163, 96] width 88 height 16
click at [233, 98] on span "27/08/2025 11:50:27.652" at bounding box center [237, 94] width 52 height 7
drag, startPoint x: 307, startPoint y: 97, endPoint x: 426, endPoint y: 104, distance: 119.1
click at [407, 103] on tr "CyberSafe1_ObjectDetection 27/08/2025 11:50:27.652 Object Detector Non-Scan Det…" at bounding box center [449, 96] width 661 height 16
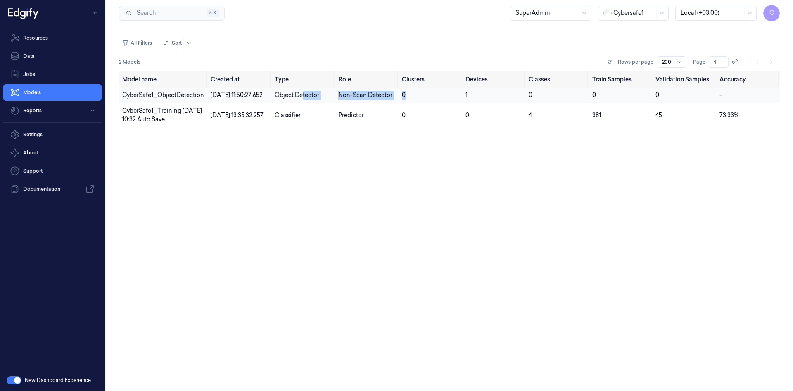
drag, startPoint x: 466, startPoint y: 106, endPoint x: 564, endPoint y: 102, distance: 98.4
click at [484, 103] on tr "CyberSafe1_ObjectDetection 27/08/2025 11:50:27.652 Object Detector Non-Scan Det…" at bounding box center [449, 96] width 661 height 16
drag, startPoint x: 564, startPoint y: 102, endPoint x: 504, endPoint y: 106, distance: 60.9
click at [564, 102] on td "0" at bounding box center [556, 96] width 63 height 16
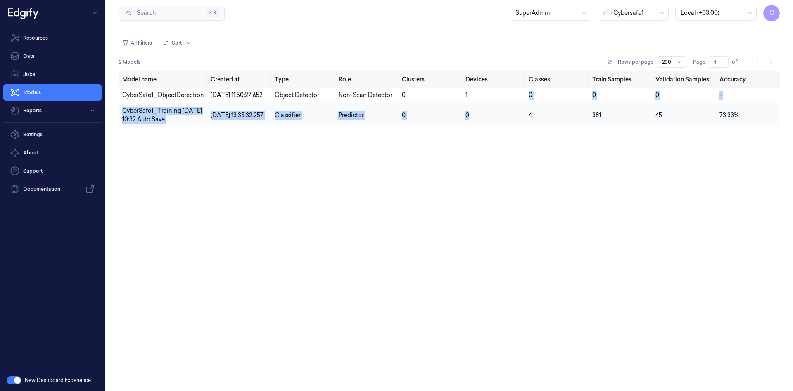
drag, startPoint x: 504, startPoint y: 106, endPoint x: 431, endPoint y: 114, distance: 72.7
click at [456, 114] on tbody "CyberSafe1_ObjectDetection 27/08/2025 11:50:27.652 Object Detector Non-Scan Det…" at bounding box center [449, 108] width 661 height 40
click at [392, 123] on tr "CyberSafe1_Training 2025-08-12 10:32 Auto Save 12/08/2025 13:35:32.257 Classifi…" at bounding box center [449, 115] width 661 height 24
click at [338, 125] on td "Predictor" at bounding box center [367, 115] width 64 height 24
drag, startPoint x: 315, startPoint y: 125, endPoint x: 266, endPoint y: 122, distance: 49.2
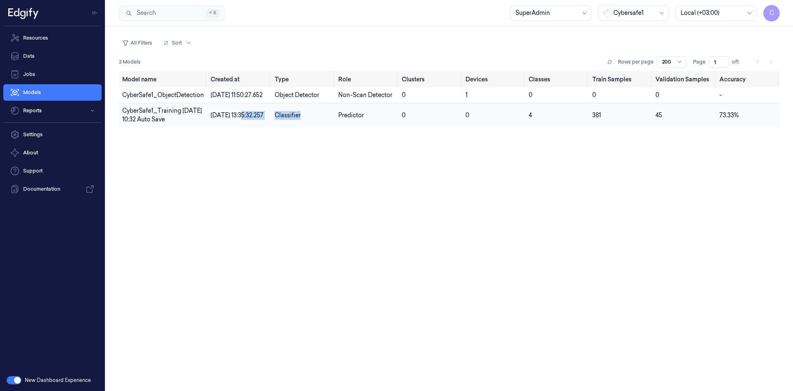
click at [266, 122] on tr "CyberSafe1_Training 2025-08-12 10:32 Auto Save 12/08/2025 13:35:32.257 Classifi…" at bounding box center [449, 115] width 661 height 24
click at [227, 119] on span "12/08/2025 13:35:32.257" at bounding box center [237, 114] width 53 height 7
click at [18, 378] on button "button" at bounding box center [14, 380] width 15 height 8
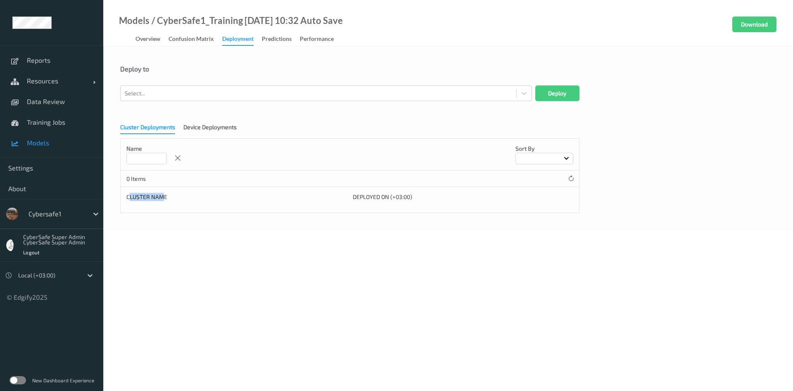
drag, startPoint x: 161, startPoint y: 195, endPoint x: 129, endPoint y: 197, distance: 32.3
click at [129, 197] on div "Cluster Name" at bounding box center [236, 197] width 220 height 8
click at [178, 198] on div "Cluster Name" at bounding box center [236, 197] width 220 height 8
click at [126, 197] on div "Cluster Name" at bounding box center [236, 197] width 220 height 8
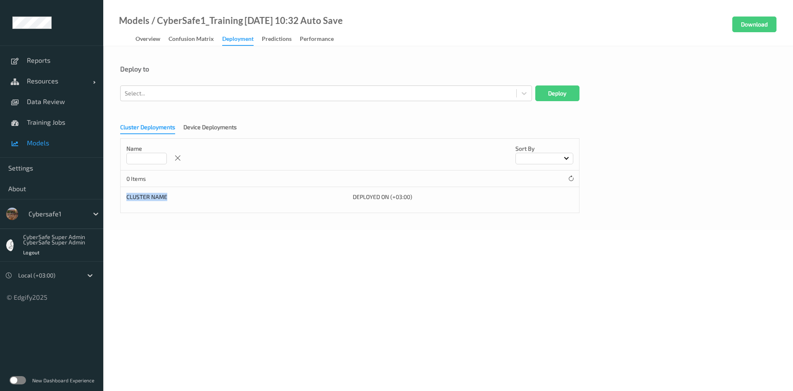
click at [134, 197] on div "Cluster Name" at bounding box center [236, 197] width 220 height 8
drag, startPoint x: 134, startPoint y: 197, endPoint x: 138, endPoint y: 197, distance: 4.6
click at [138, 197] on div "Cluster Name" at bounding box center [236, 197] width 220 height 8
drag, startPoint x: 154, startPoint y: 201, endPoint x: 166, endPoint y: 208, distance: 13.9
click at [163, 201] on div "Cluster Name" at bounding box center [236, 197] width 220 height 8
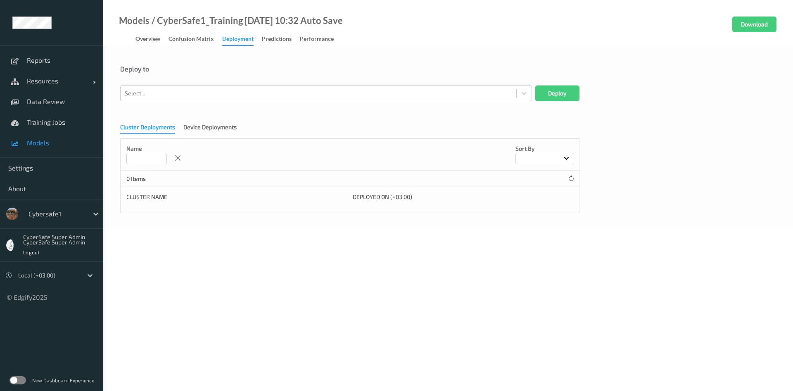
click at [199, 199] on div "Cluster Name" at bounding box center [236, 197] width 220 height 8
drag, startPoint x: 190, startPoint y: 197, endPoint x: 141, endPoint y: 185, distance: 51.1
click at [147, 189] on div "Name Sort by 0 Items Cluster Name Deployed on (+03:00)" at bounding box center [349, 175] width 459 height 75
drag, startPoint x: 136, startPoint y: 183, endPoint x: 192, endPoint y: 181, distance: 56.6
click at [192, 181] on div "0 Items" at bounding box center [350, 179] width 458 height 17
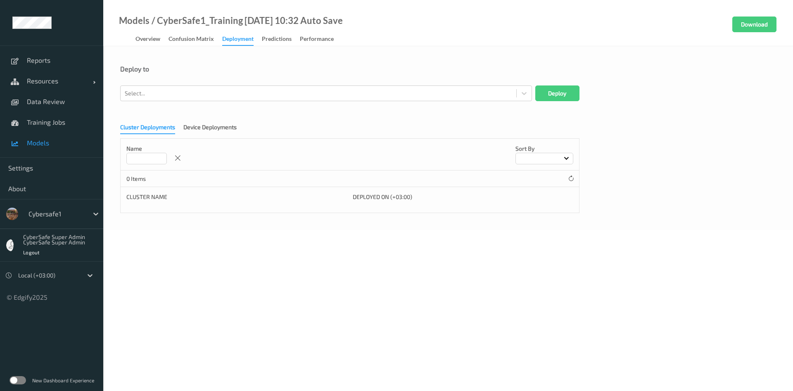
click at [192, 181] on div "0 Items" at bounding box center [350, 179] width 458 height 17
click at [207, 123] on div "Device Deployments" at bounding box center [209, 128] width 53 height 10
click at [153, 129] on div "Cluster Deployments" at bounding box center [147, 128] width 55 height 10
click at [199, 92] on div at bounding box center [318, 93] width 387 height 10
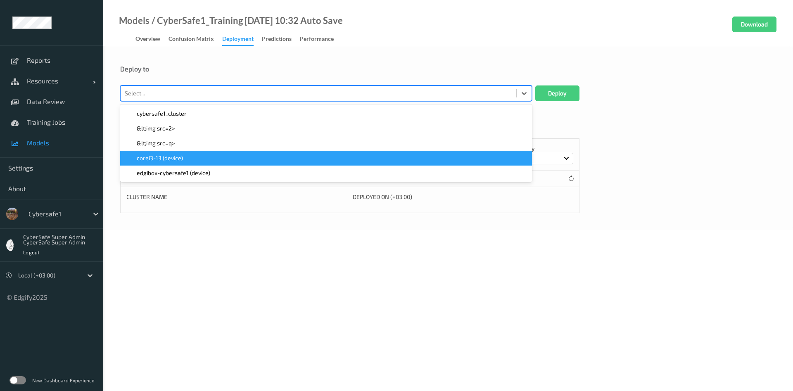
click at [184, 160] on div "corei3-13 (device)" at bounding box center [326, 158] width 402 height 8
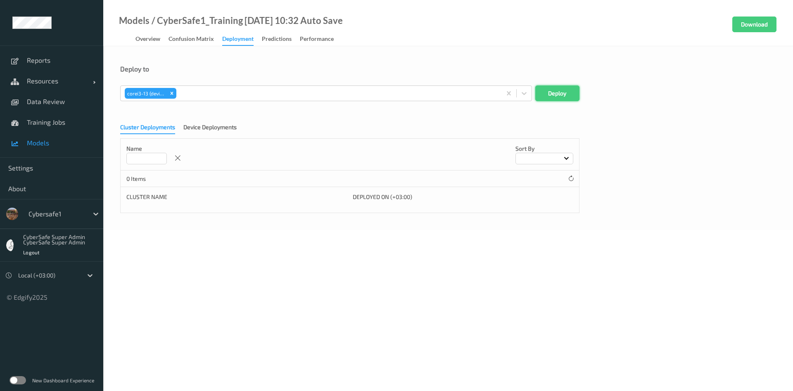
click at [561, 95] on button "Deploy" at bounding box center [557, 93] width 44 height 16
click at [207, 129] on div "Device Deployments" at bounding box center [209, 128] width 53 height 10
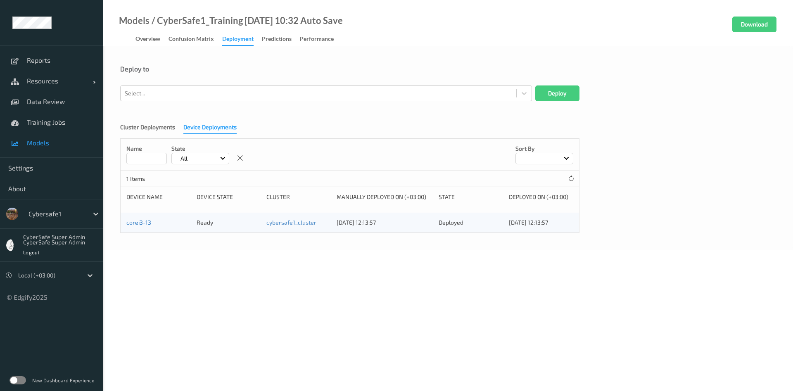
click at [137, 224] on link "corei3-13" at bounding box center [138, 222] width 25 height 7
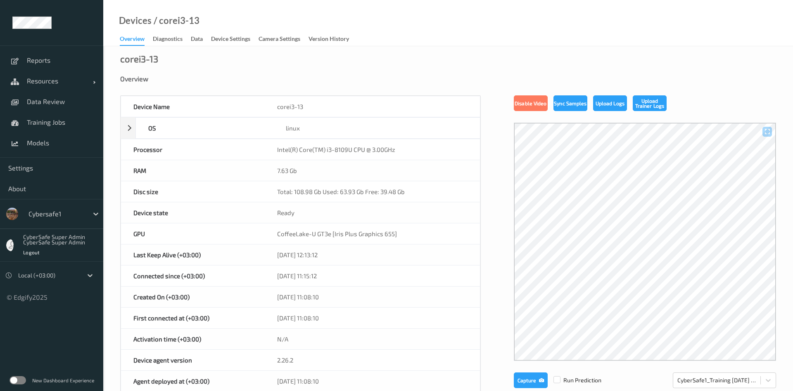
click at [21, 379] on label at bounding box center [17, 380] width 17 height 8
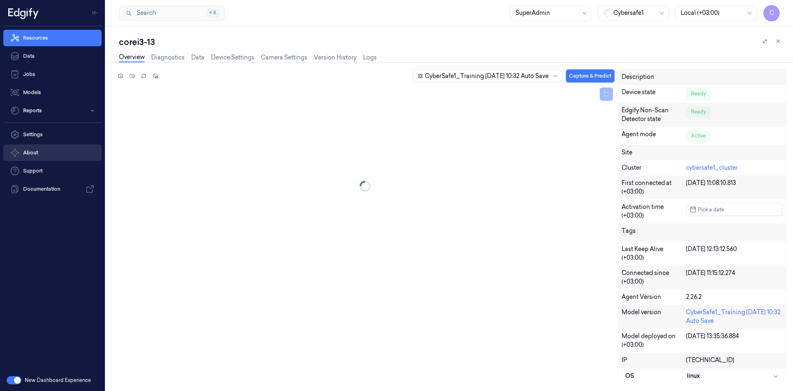
click at [34, 148] on button "About" at bounding box center [52, 152] width 98 height 17
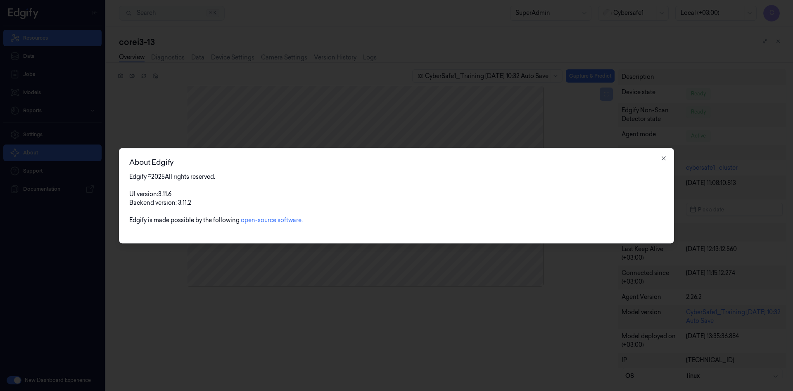
click at [35, 171] on div at bounding box center [396, 195] width 793 height 391
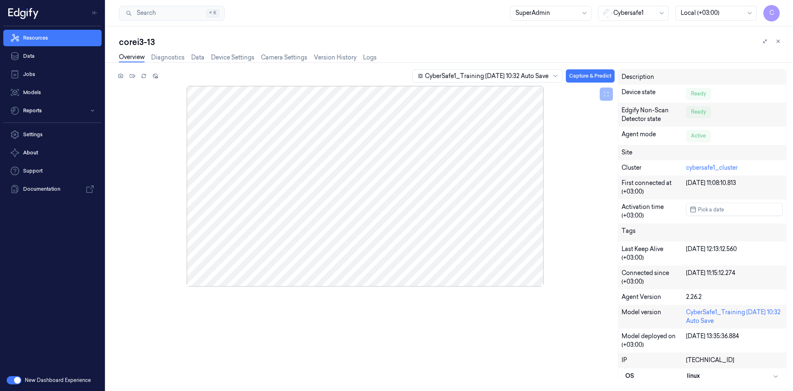
click at [35, 171] on link "Support" at bounding box center [52, 171] width 98 height 17
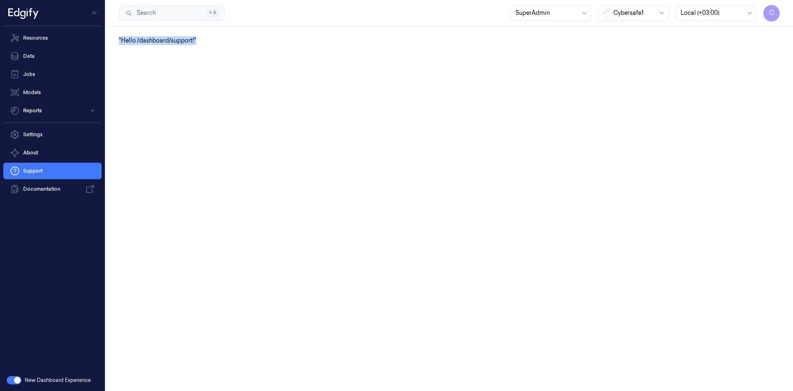
drag, startPoint x: 197, startPoint y: 47, endPoint x: 119, endPoint y: 35, distance: 79.0
click at [119, 35] on div ""Hello /dashboard/support!"" at bounding box center [449, 208] width 687 height 365
drag, startPoint x: 214, startPoint y: 33, endPoint x: 113, endPoint y: 45, distance: 101.8
click at [113, 45] on div ""Hello /dashboard/support!"" at bounding box center [449, 208] width 687 height 365
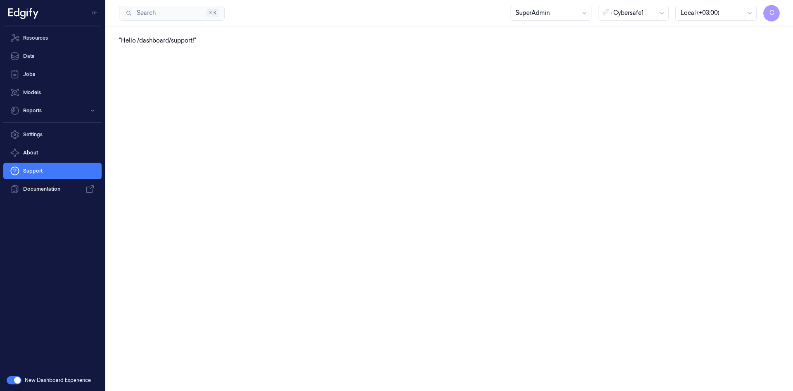
click at [239, 76] on div ""Hello /dashboard/support!"" at bounding box center [449, 208] width 687 height 365
click at [17, 379] on button "button" at bounding box center [14, 380] width 15 height 8
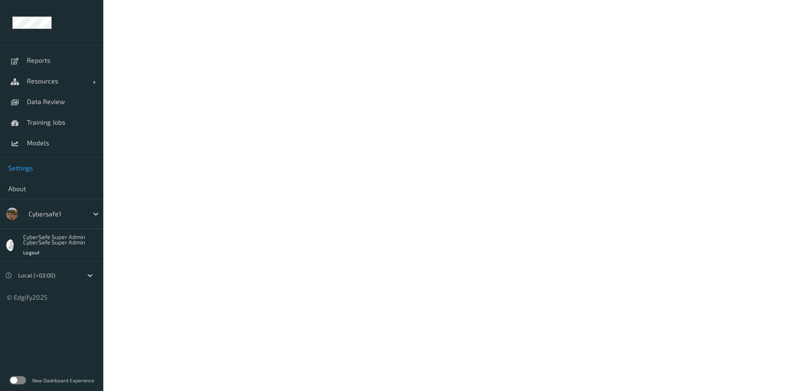
click at [26, 168] on span "Settings" at bounding box center [51, 168] width 87 height 8
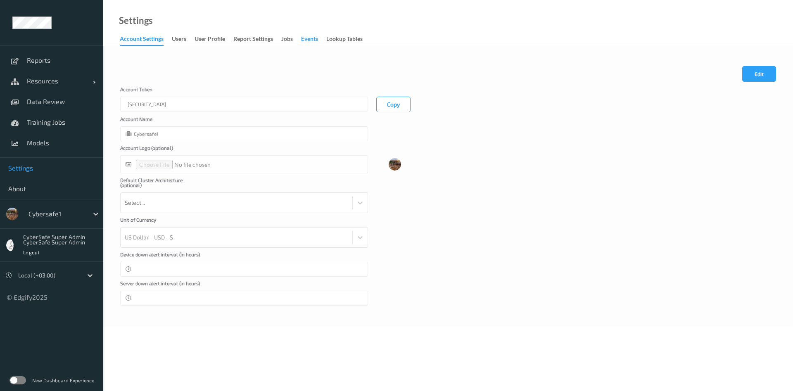
click at [309, 36] on div "events" at bounding box center [309, 40] width 17 height 10
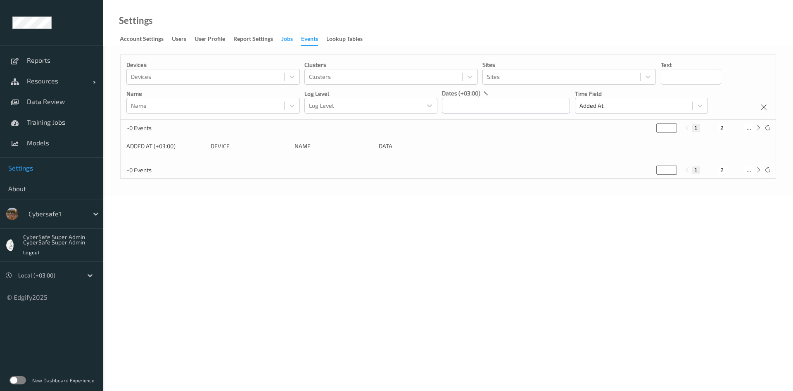
click at [289, 40] on div "Jobs" at bounding box center [287, 40] width 12 height 10
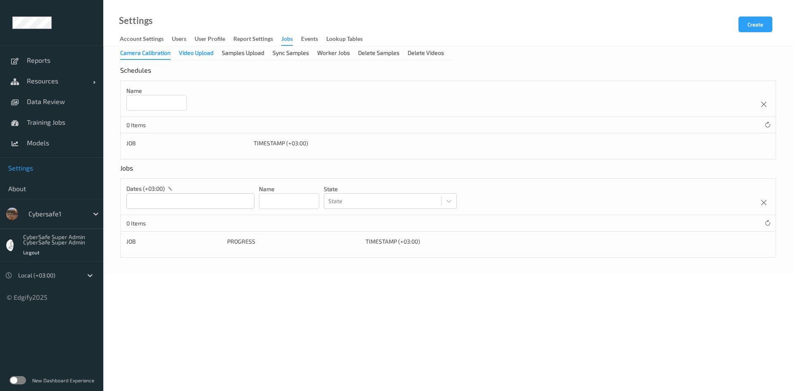
click at [202, 56] on div "Video Upload" at bounding box center [196, 54] width 35 height 10
click at [261, 57] on div "Samples Upload" at bounding box center [243, 54] width 43 height 10
click at [295, 54] on div "Sync Samples" at bounding box center [290, 54] width 36 height 10
click at [350, 51] on div "Worker Jobs" at bounding box center [333, 54] width 33 height 10
click at [394, 54] on div "Delete Samples" at bounding box center [378, 54] width 41 height 10
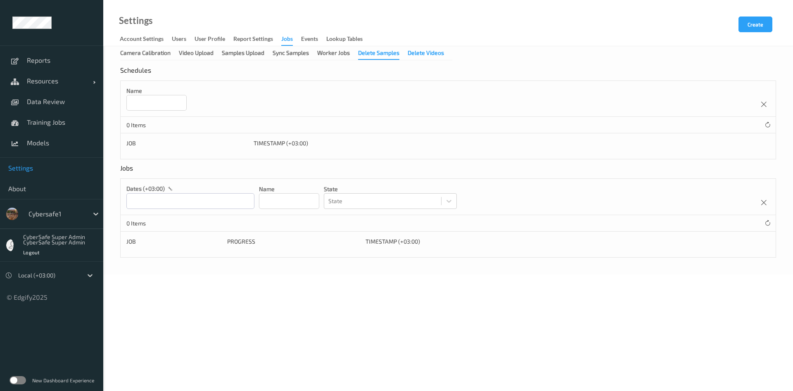
click at [444, 57] on div "Delete Videos" at bounding box center [425, 54] width 36 height 10
click at [154, 56] on div "Camera Calibration" at bounding box center [145, 54] width 50 height 10
click at [193, 57] on div "Video Upload" at bounding box center [196, 54] width 35 height 10
click at [249, 57] on div "Samples Upload" at bounding box center [243, 54] width 43 height 10
click at [171, 99] on input at bounding box center [156, 103] width 60 height 16
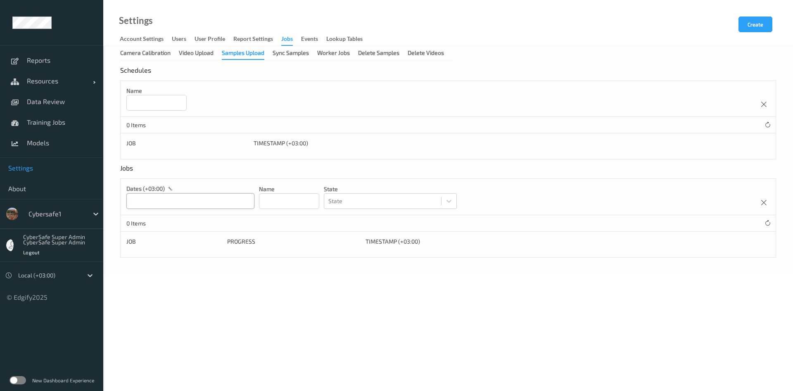
click at [184, 205] on input "text" at bounding box center [190, 201] width 128 height 16
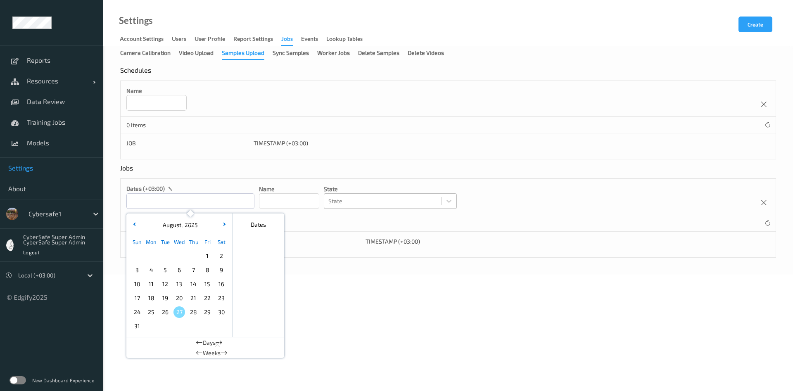
drag, startPoint x: 298, startPoint y: 206, endPoint x: 349, endPoint y: 205, distance: 51.2
click at [298, 206] on input at bounding box center [289, 201] width 60 height 16
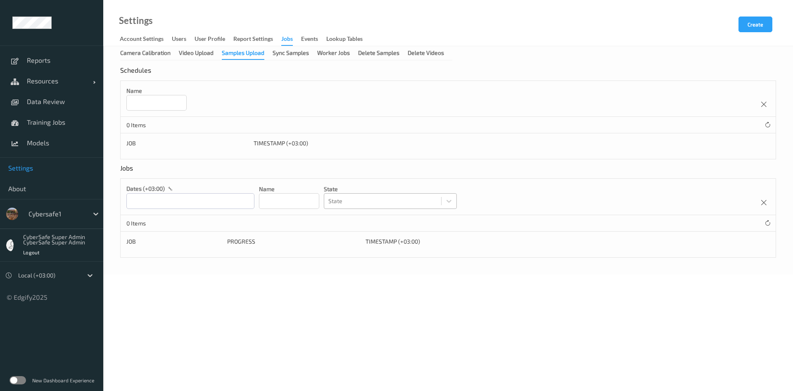
click at [377, 205] on div at bounding box center [382, 201] width 109 height 10
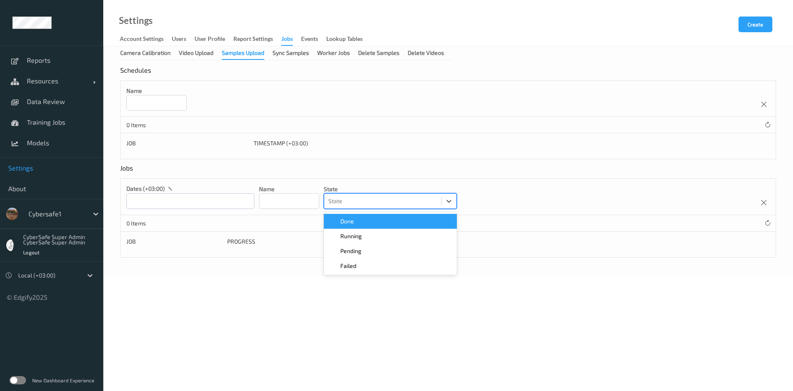
click at [617, 243] on div at bounding box center [674, 241] width 189 height 8
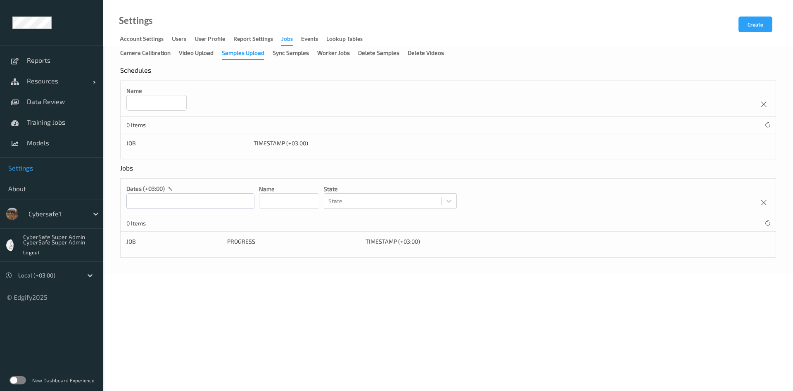
click at [145, 104] on input at bounding box center [156, 103] width 60 height 16
type input "****"
click at [169, 197] on input "text" at bounding box center [190, 201] width 128 height 16
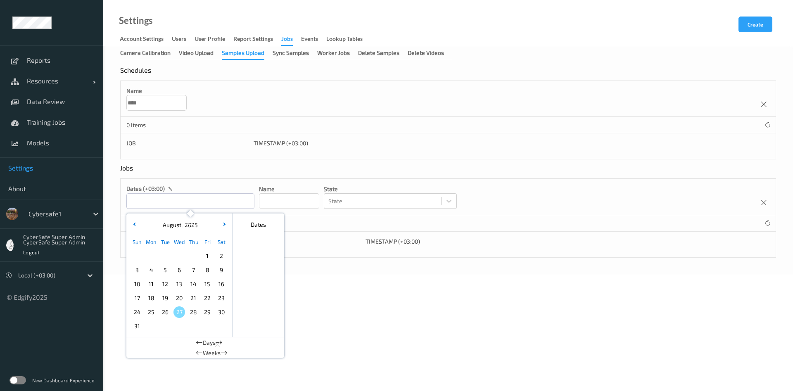
click at [192, 310] on span "28" at bounding box center [193, 312] width 12 height 12
type input "[DATE] 00:00"
click at [303, 194] on input at bounding box center [289, 201] width 60 height 16
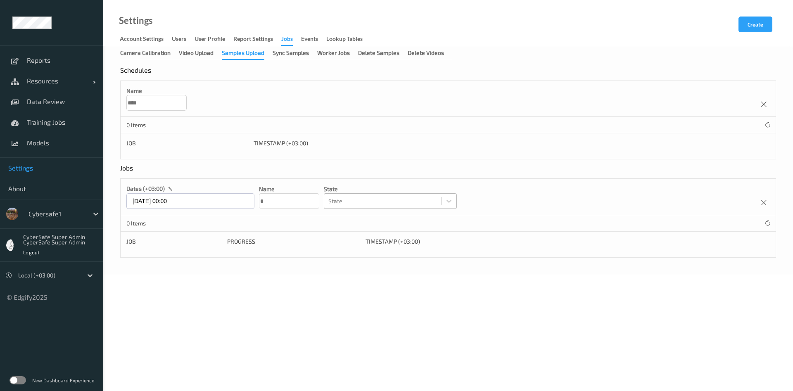
type input "*"
click at [369, 201] on div at bounding box center [382, 201] width 109 height 10
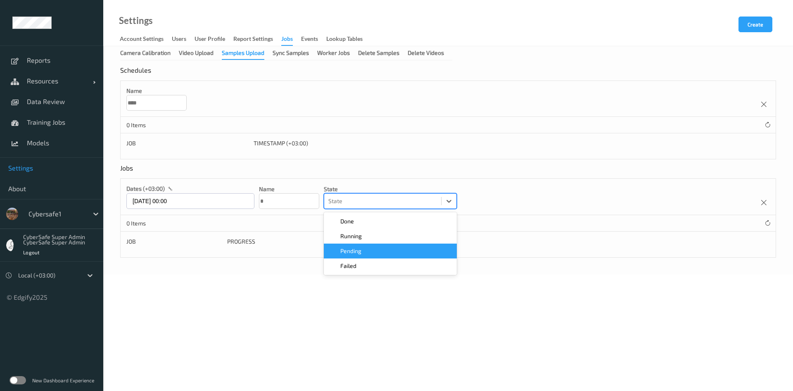
click at [375, 253] on div "Pending" at bounding box center [390, 251] width 123 height 8
click at [377, 319] on body "Reports Resources Devices Clusters Sites Data Review Training Jobs Models Setti…" at bounding box center [396, 195] width 793 height 391
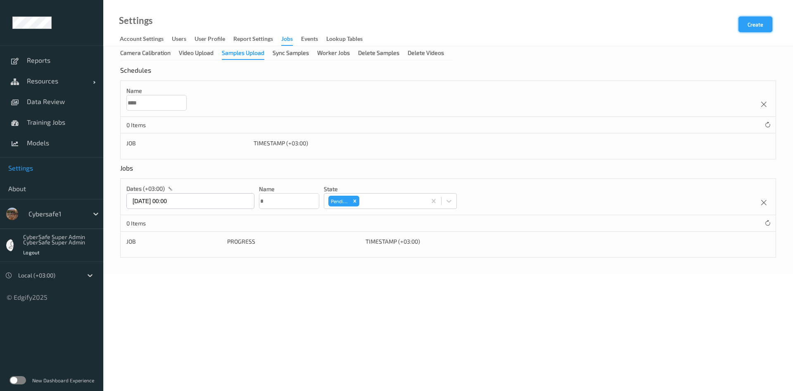
click at [753, 21] on button "Create" at bounding box center [755, 25] width 34 height 16
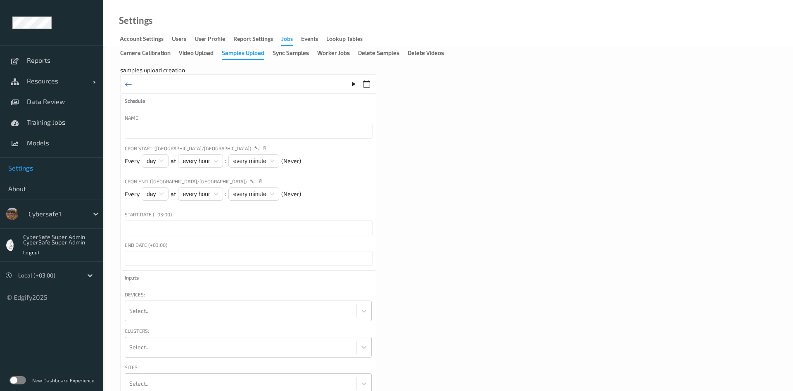
click at [186, 135] on input "text" at bounding box center [249, 131] width 248 height 15
type input "test"
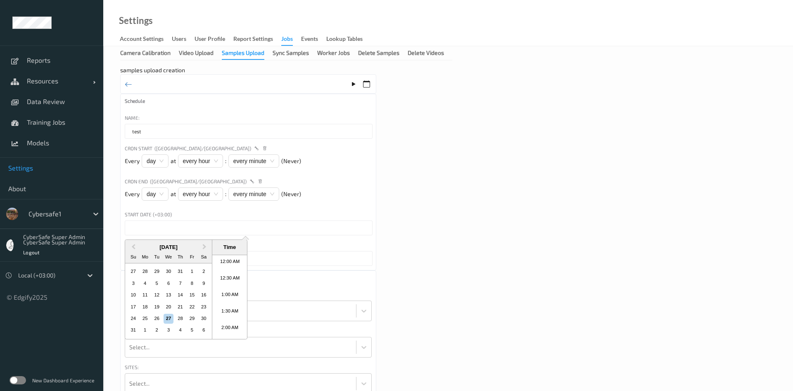
click at [154, 229] on input "text" at bounding box center [249, 227] width 248 height 15
click at [178, 317] on div "28" at bounding box center [180, 319] width 10 height 10
click at [220, 296] on li "12:00 PM" at bounding box center [229, 297] width 35 height 17
type input "[DATE] 12:00 PM"
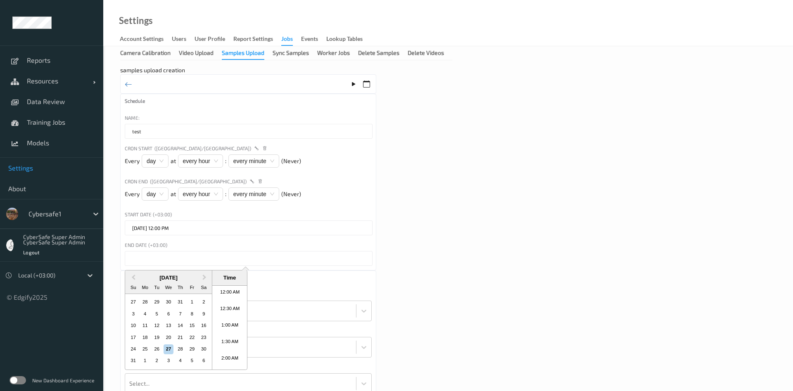
click at [150, 254] on input "text" at bounding box center [249, 258] width 248 height 15
click at [194, 350] on div "29" at bounding box center [192, 349] width 10 height 10
click at [223, 342] on li "12:30 PM" at bounding box center [229, 344] width 35 height 17
type input "[DATE] 12:30 PM"
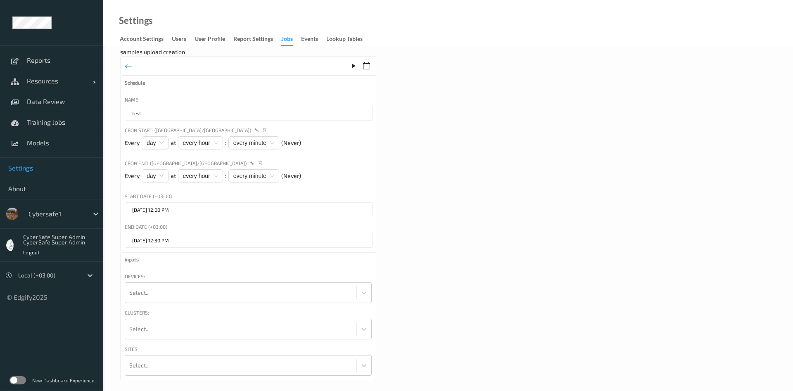
scroll to position [28, 0]
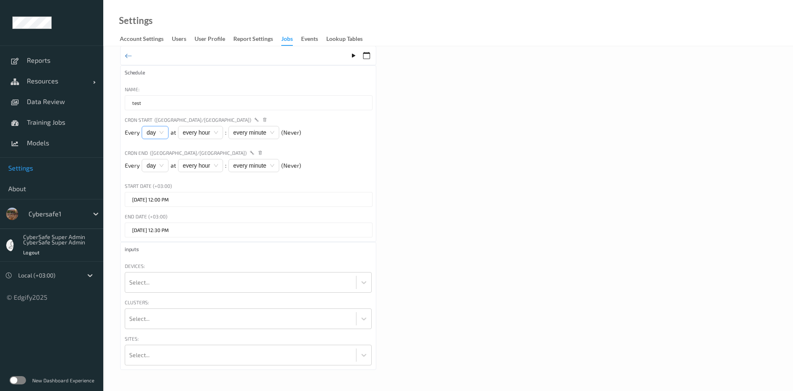
click at [163, 131] on span "day" at bounding box center [155, 132] width 17 height 12
click at [374, 137] on div "Schedule Name: test Cron Start ([GEOGRAPHIC_DATA]/[GEOGRAPHIC_DATA]) Every day …" at bounding box center [248, 153] width 256 height 177
click at [361, 283] on icon at bounding box center [364, 282] width 8 height 8
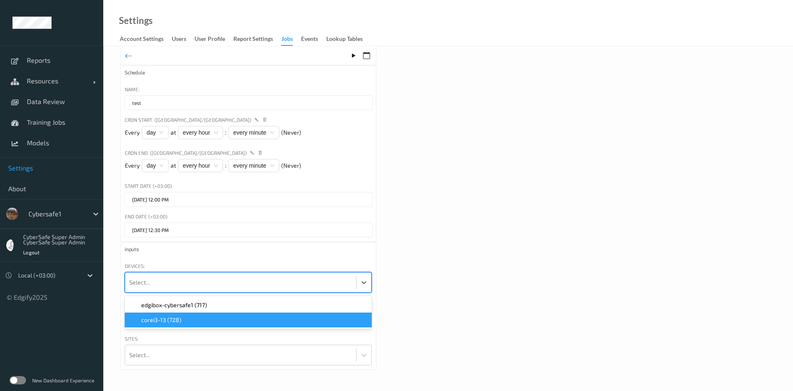
click at [181, 318] on div "corei3-13 (728)" at bounding box center [248, 320] width 237 height 8
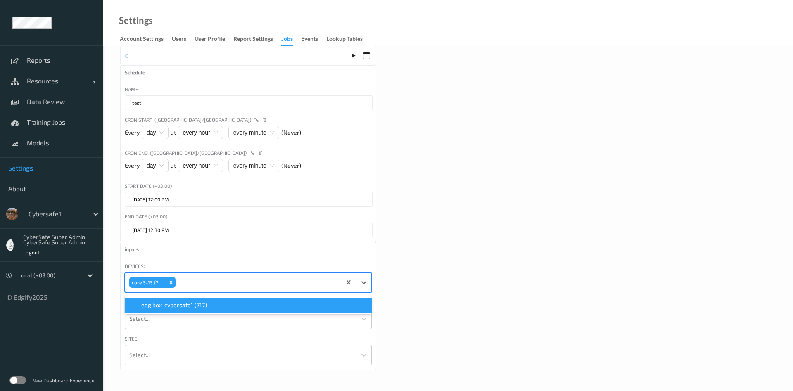
click at [192, 330] on div "inputs Devices: option corei3-13 (728), selected. option edgibox-cybersafe1 (71…" at bounding box center [248, 306] width 256 height 128
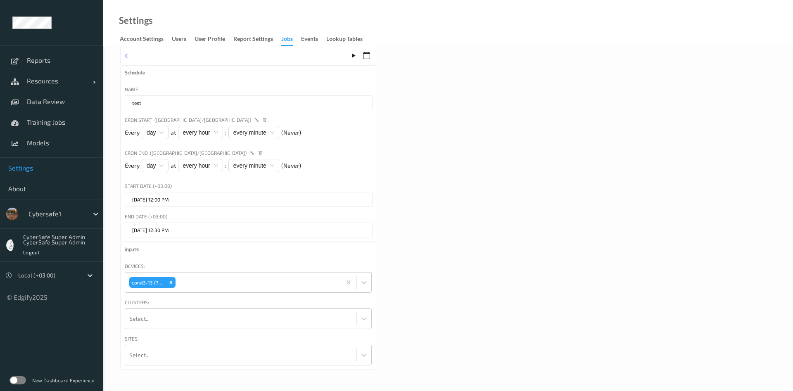
scroll to position [0, 0]
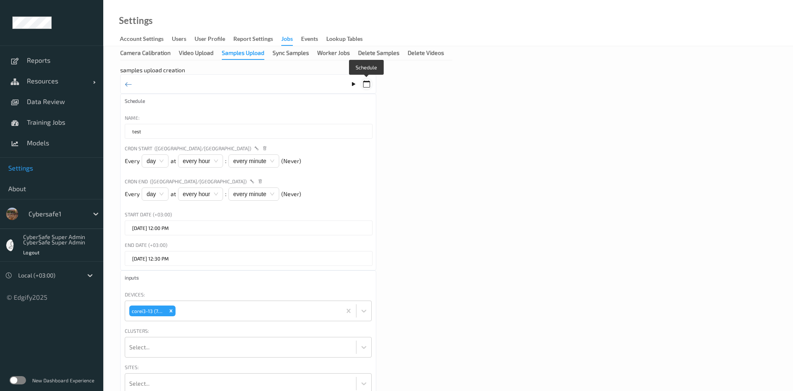
click at [367, 83] on icon at bounding box center [366, 84] width 7 height 7
click at [251, 54] on div "Samples Upload" at bounding box center [243, 54] width 43 height 11
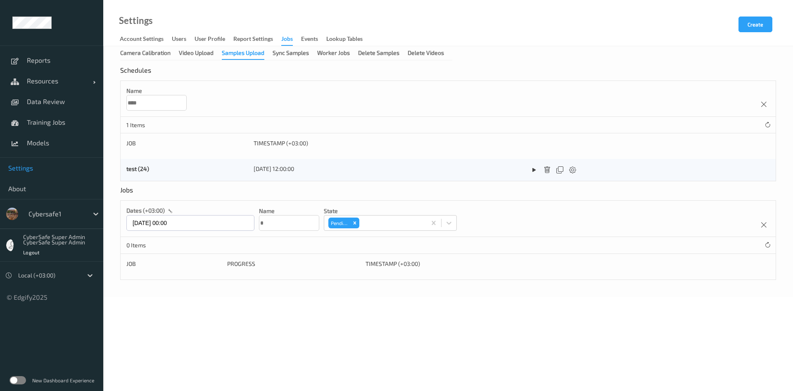
click at [317, 265] on div "Progress" at bounding box center [293, 264] width 133 height 8
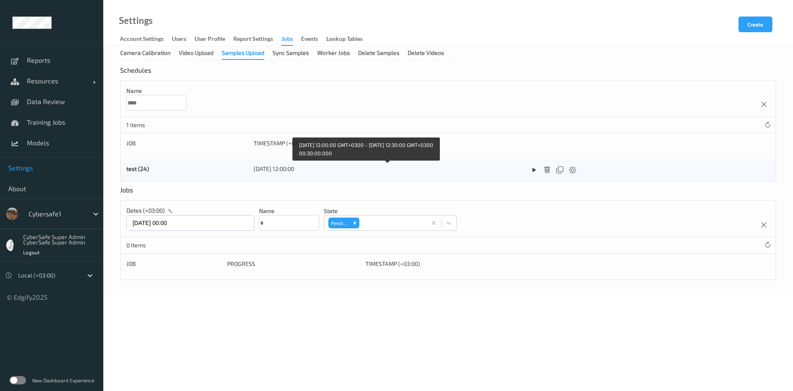
click at [283, 169] on div "[DATE] 12:00:00" at bounding box center [386, 169] width 267 height 8
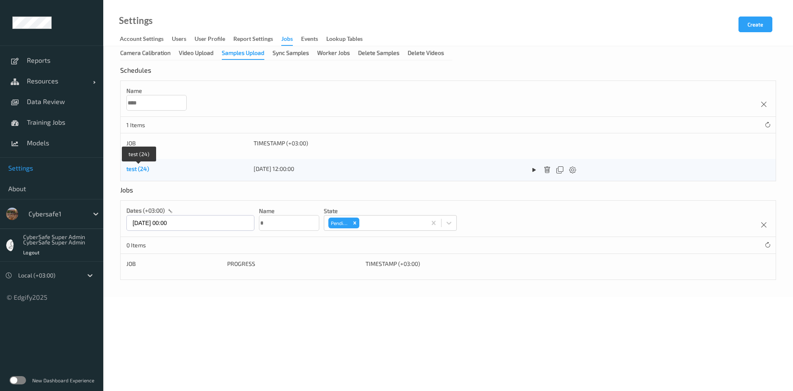
click at [136, 172] on link "test (24)" at bounding box center [137, 168] width 23 height 7
click at [572, 174] on div at bounding box center [572, 170] width 10 height 10
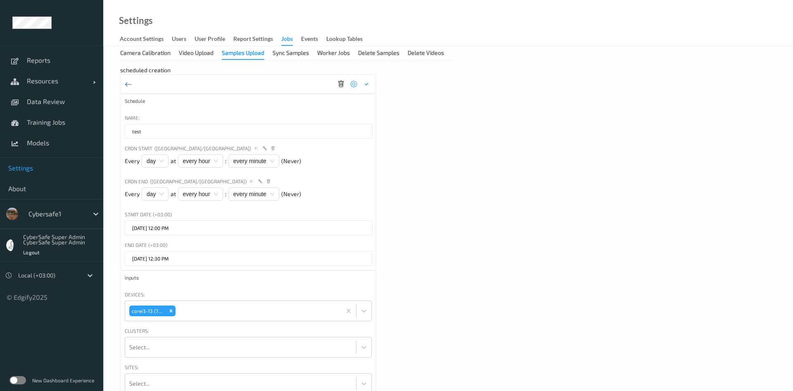
click at [130, 83] on icon at bounding box center [128, 84] width 7 height 9
